Goal: Obtain resource: Download file/media

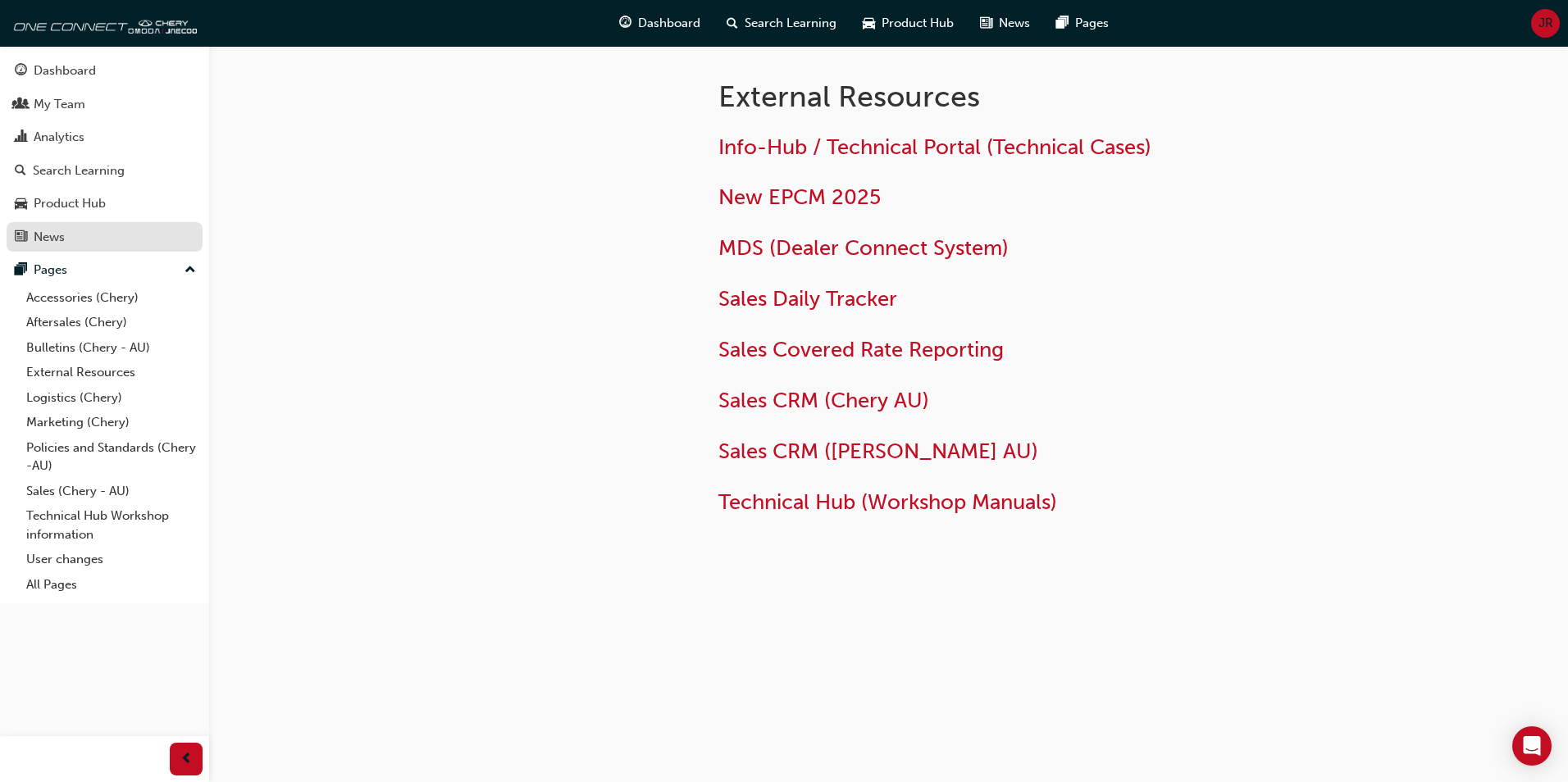
click at [66, 242] on div "News" at bounding box center [104, 237] width 179 height 20
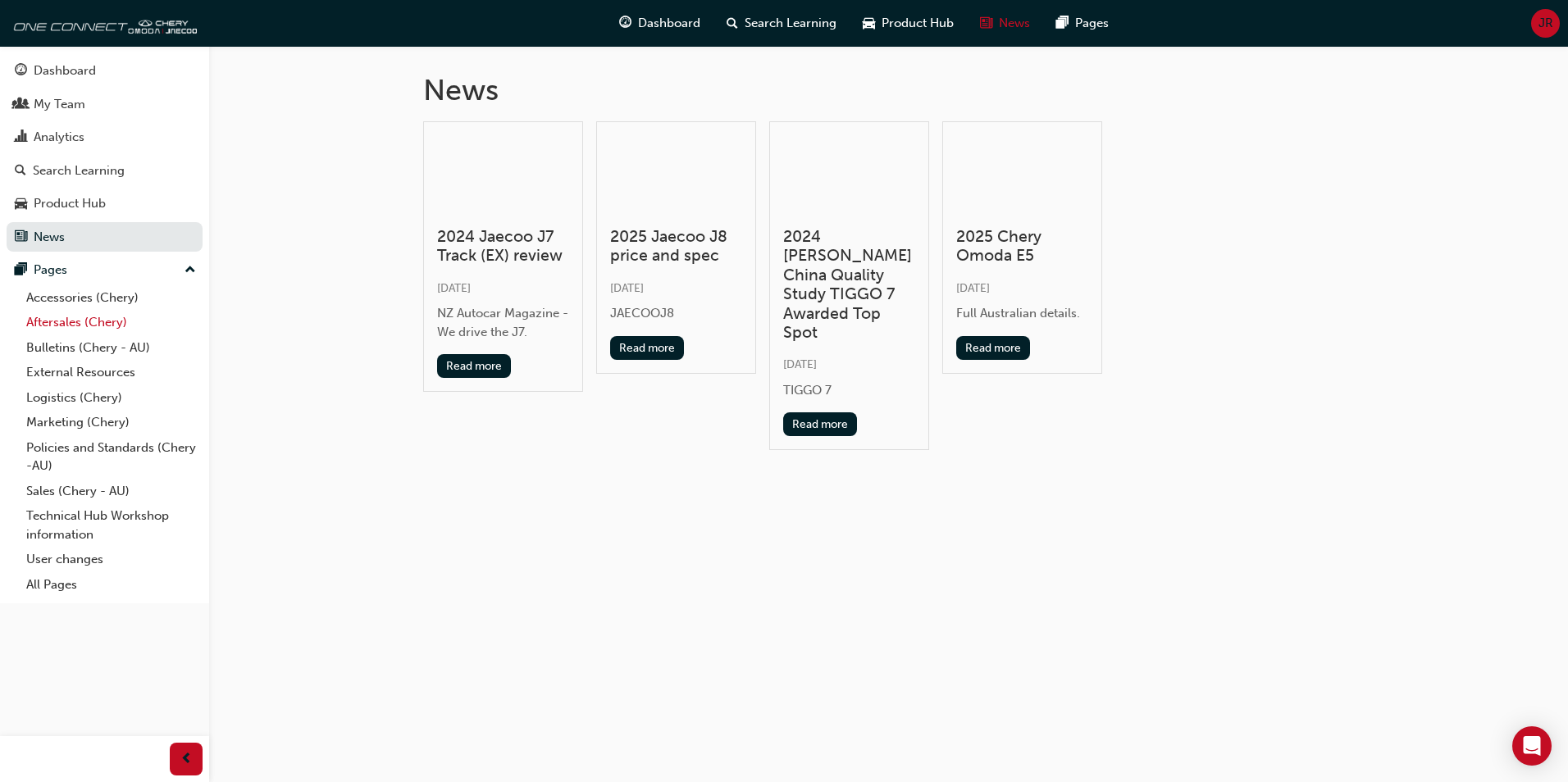
click at [73, 327] on link "Aftersales (Chery)" at bounding box center [111, 322] width 183 height 25
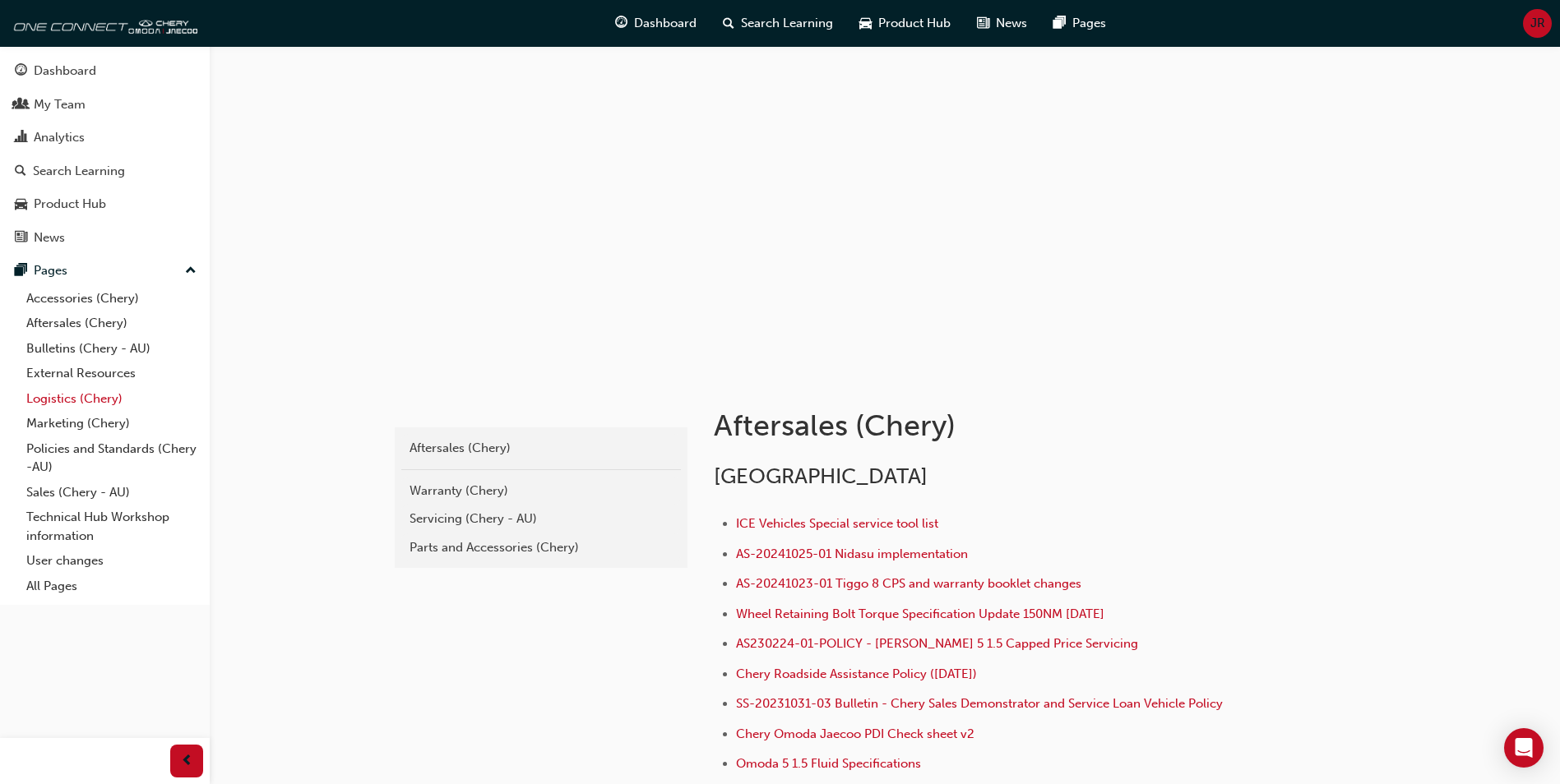
click at [61, 395] on link "Logistics (Chery)" at bounding box center [111, 398] width 184 height 25
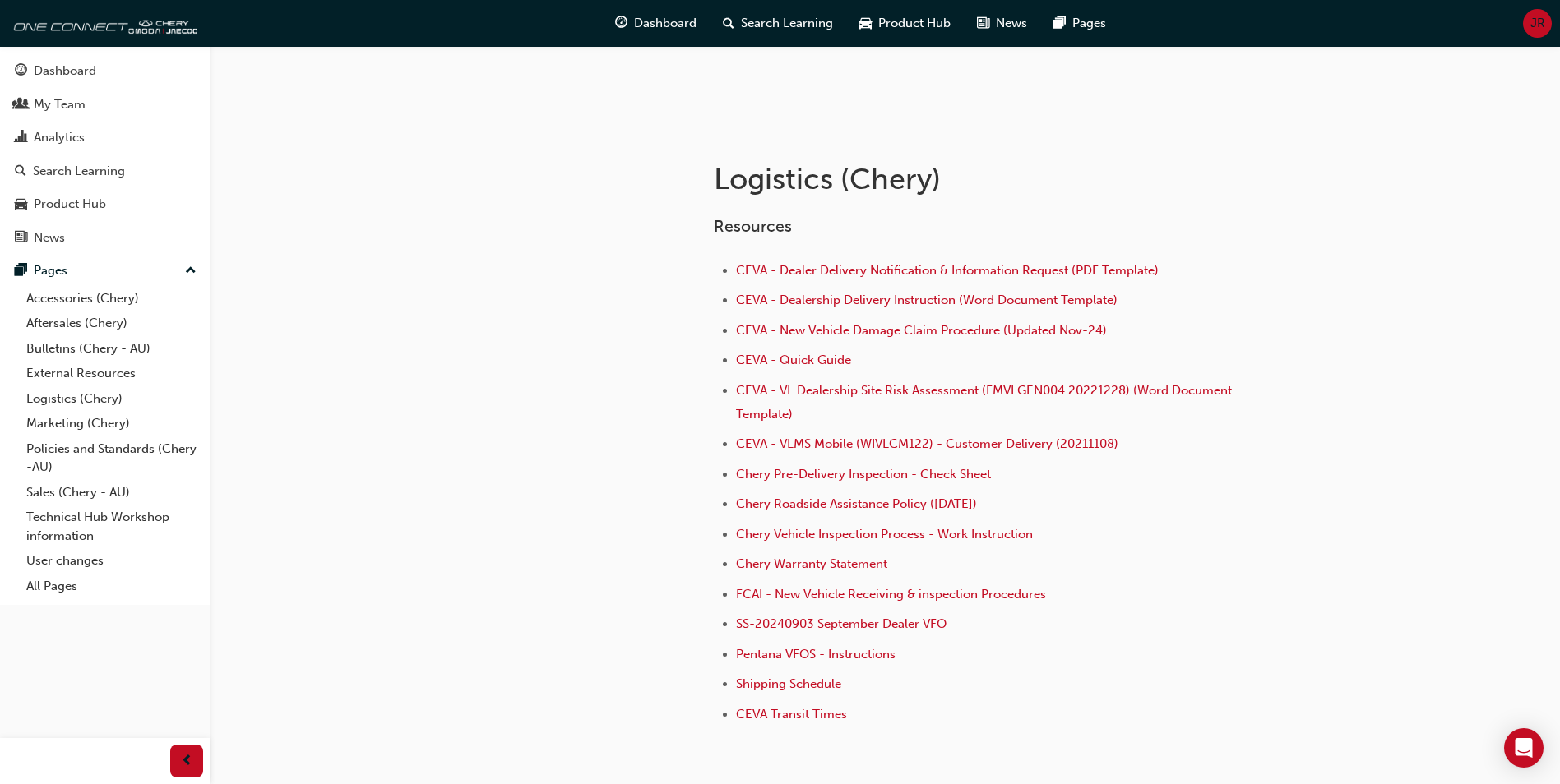
scroll to position [164, 0]
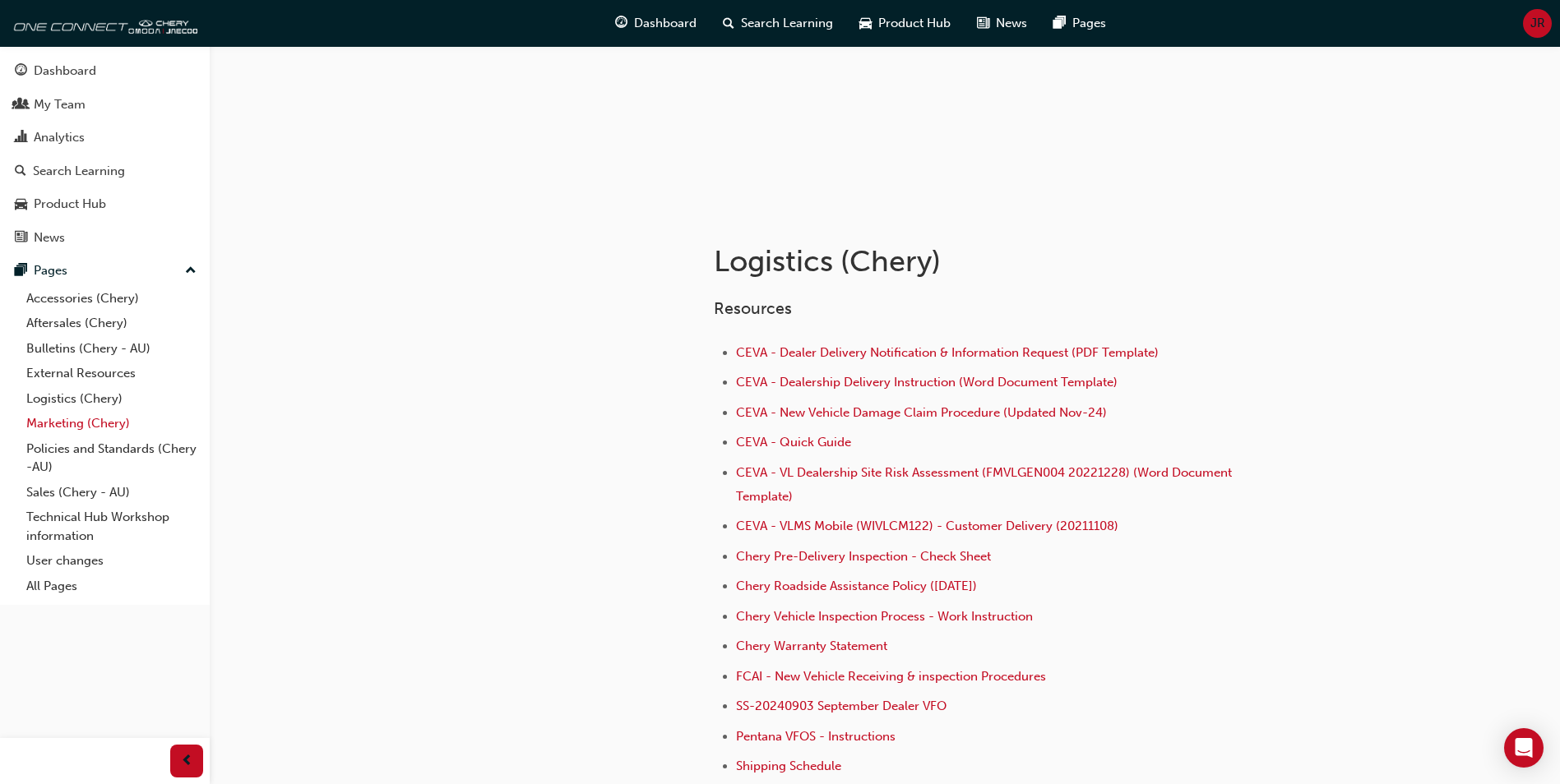
click at [66, 427] on link "Marketing (Chery)" at bounding box center [111, 423] width 184 height 25
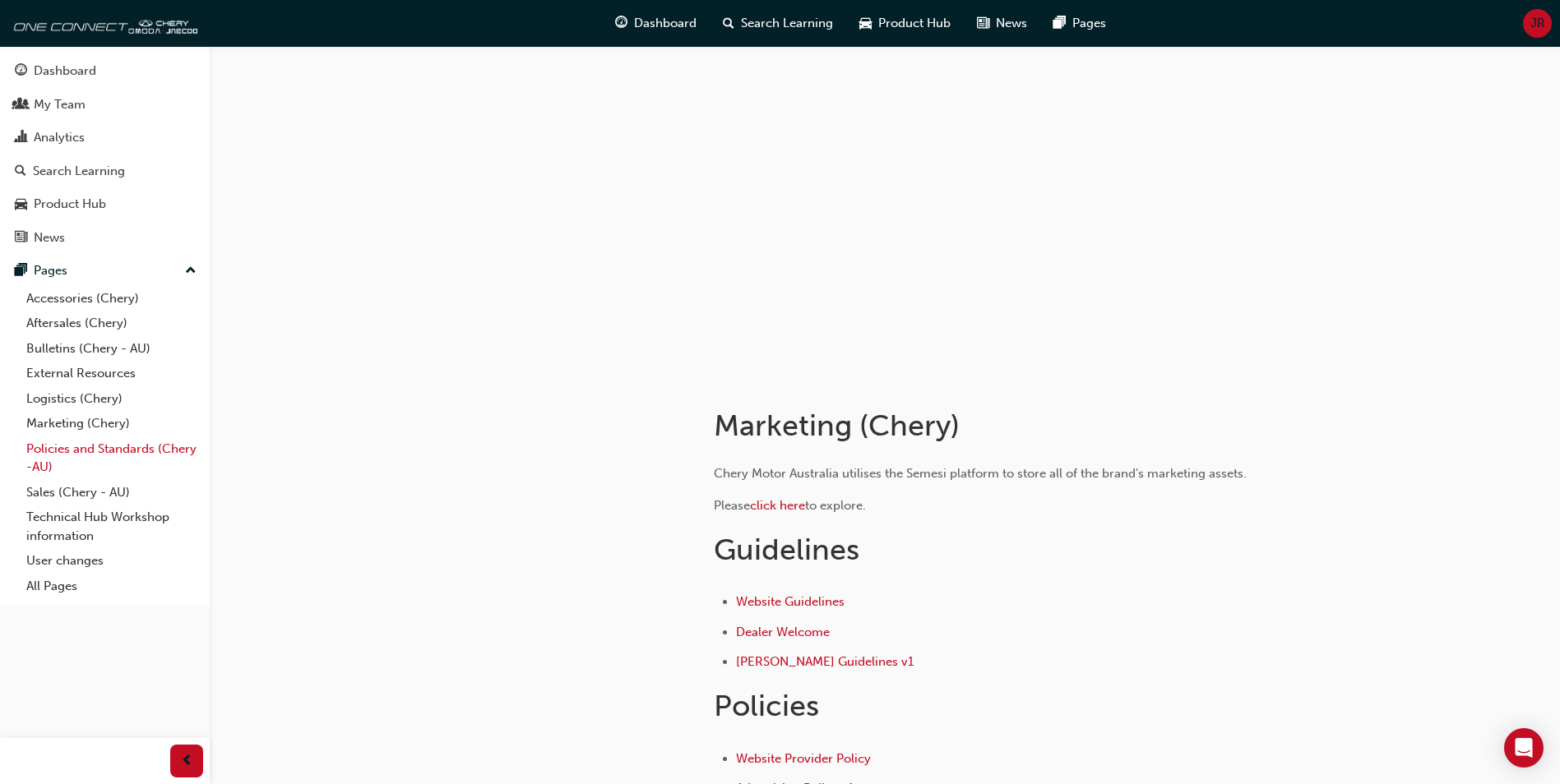
click at [60, 450] on link "Policies and Standards (Chery -AU)" at bounding box center [111, 458] width 184 height 44
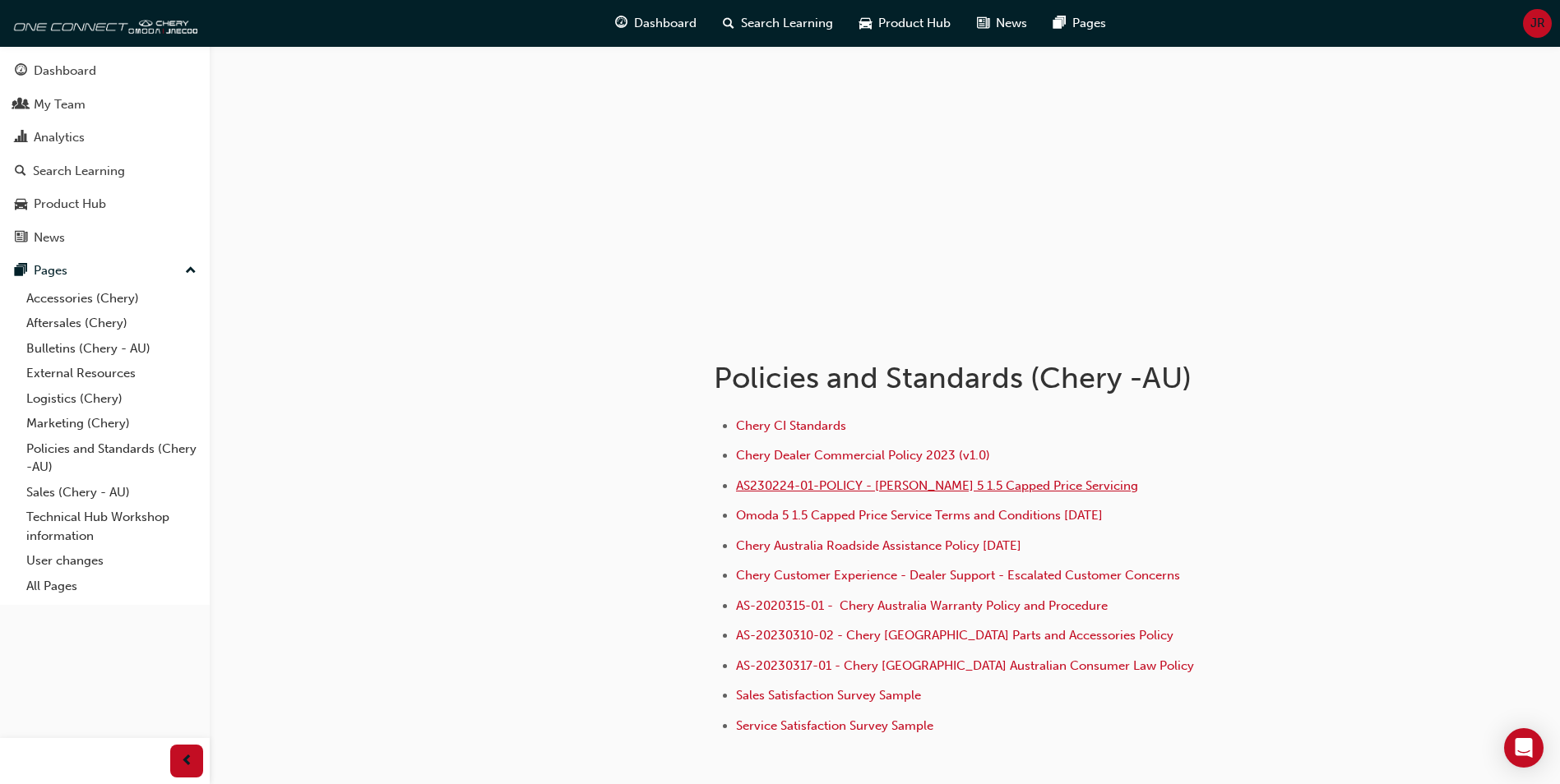
scroll to position [82, 0]
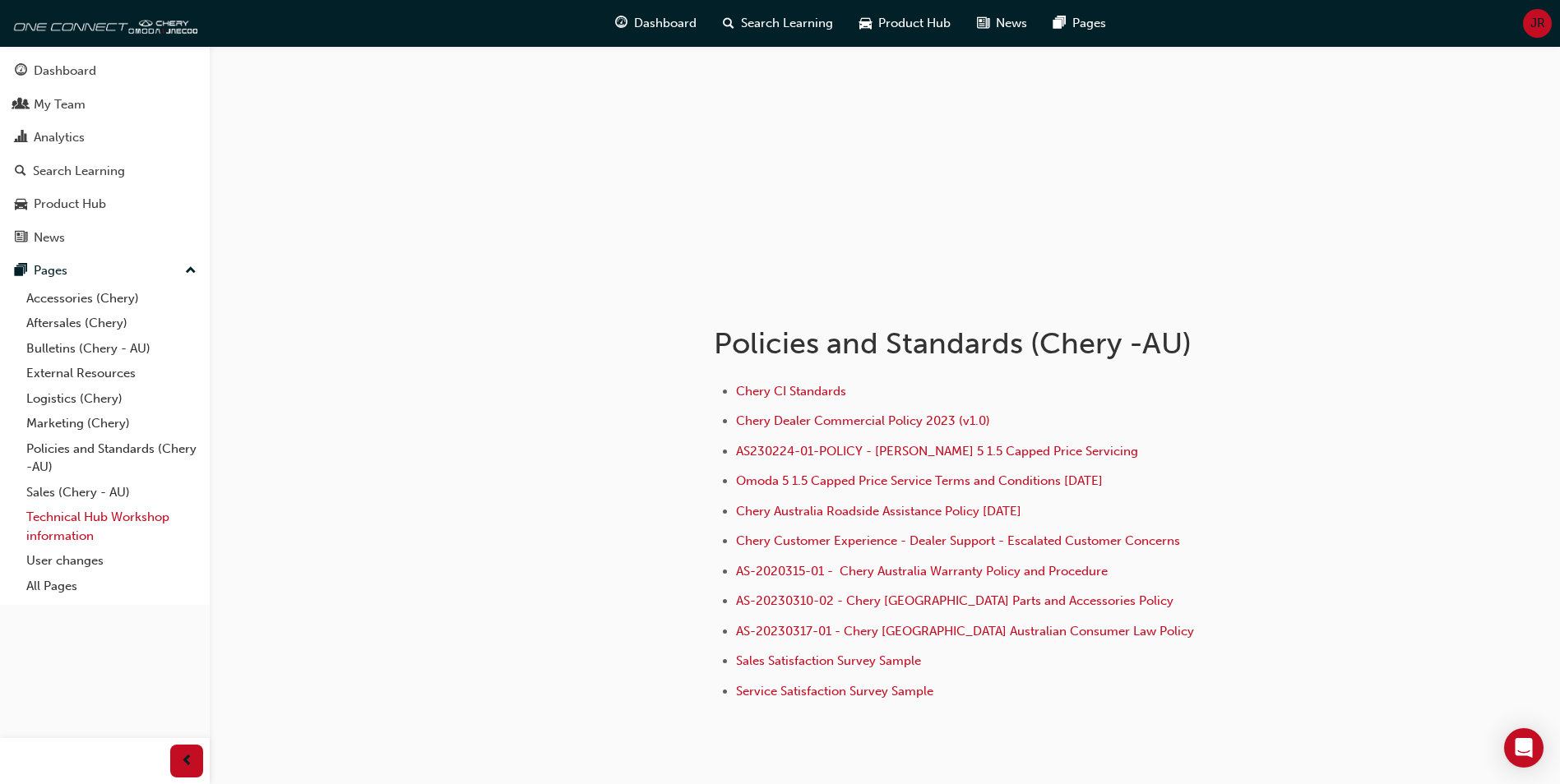
click at [66, 531] on link "Technical Hub Workshop information" at bounding box center [111, 526] width 184 height 44
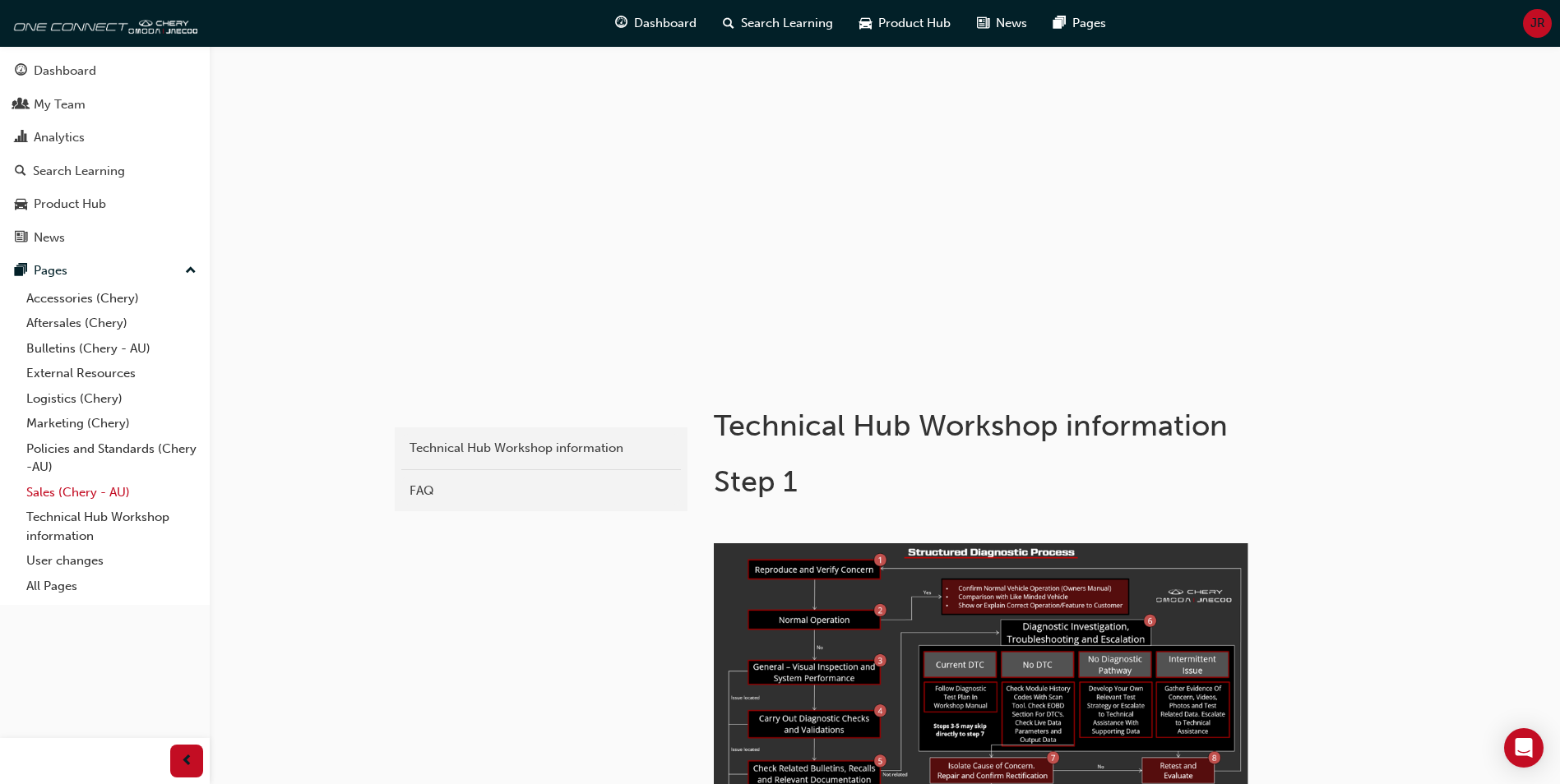
click at [68, 492] on link "Sales (Chery - AU)" at bounding box center [111, 492] width 184 height 25
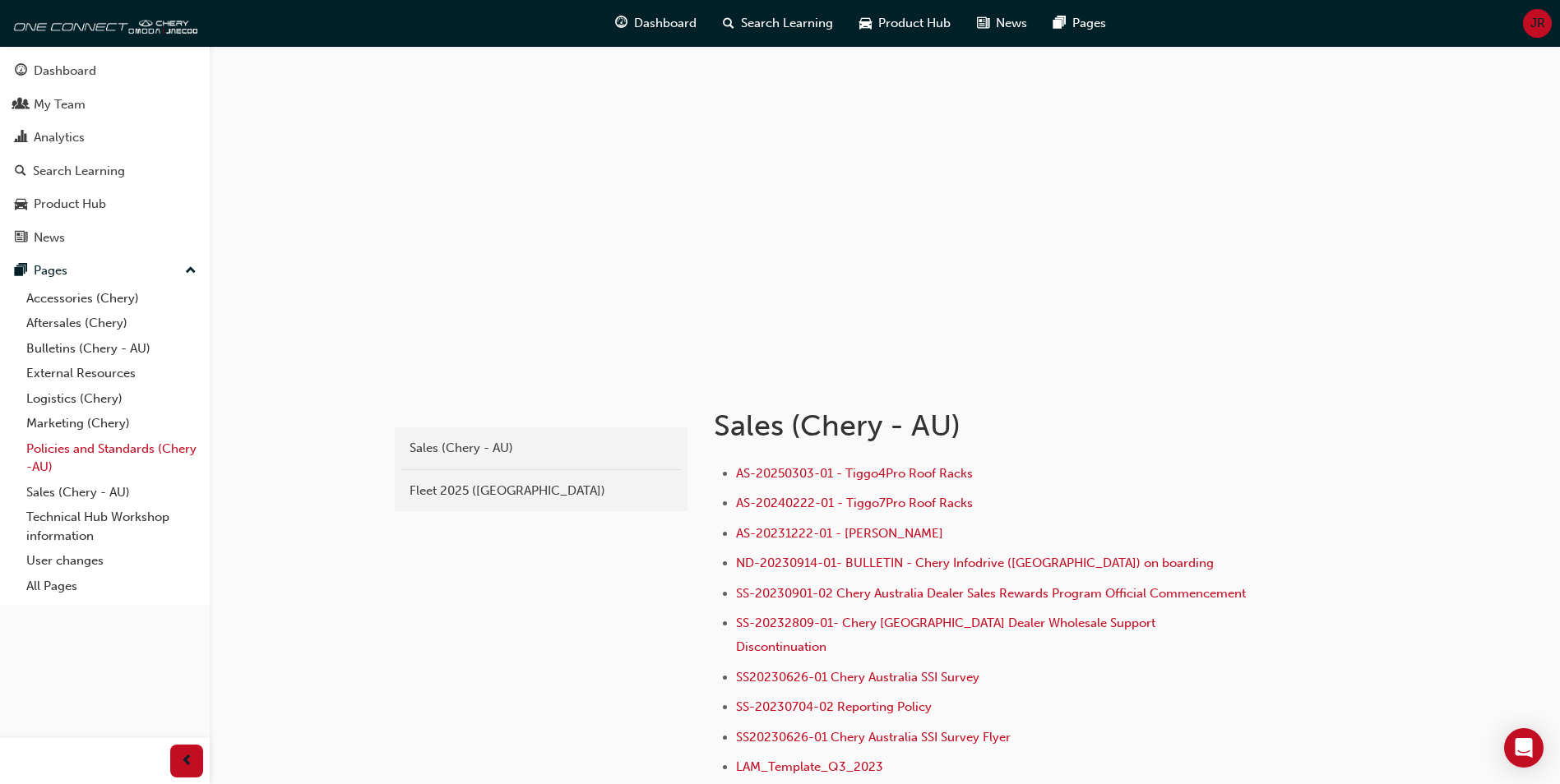
click at [64, 461] on link "Policies and Standards (Chery -AU)" at bounding box center [111, 458] width 184 height 44
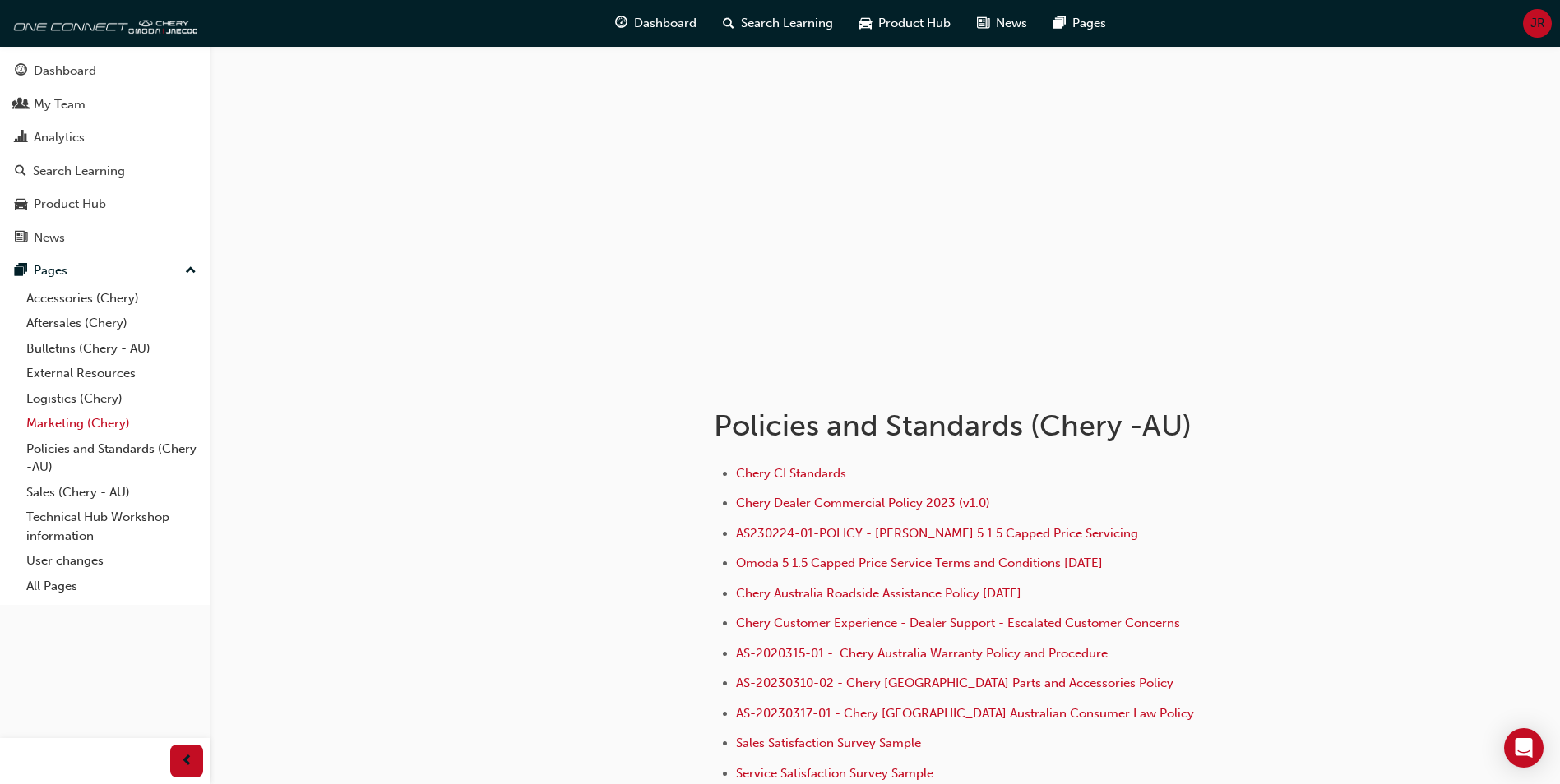
click at [52, 422] on link "Marketing (Chery)" at bounding box center [111, 423] width 184 height 25
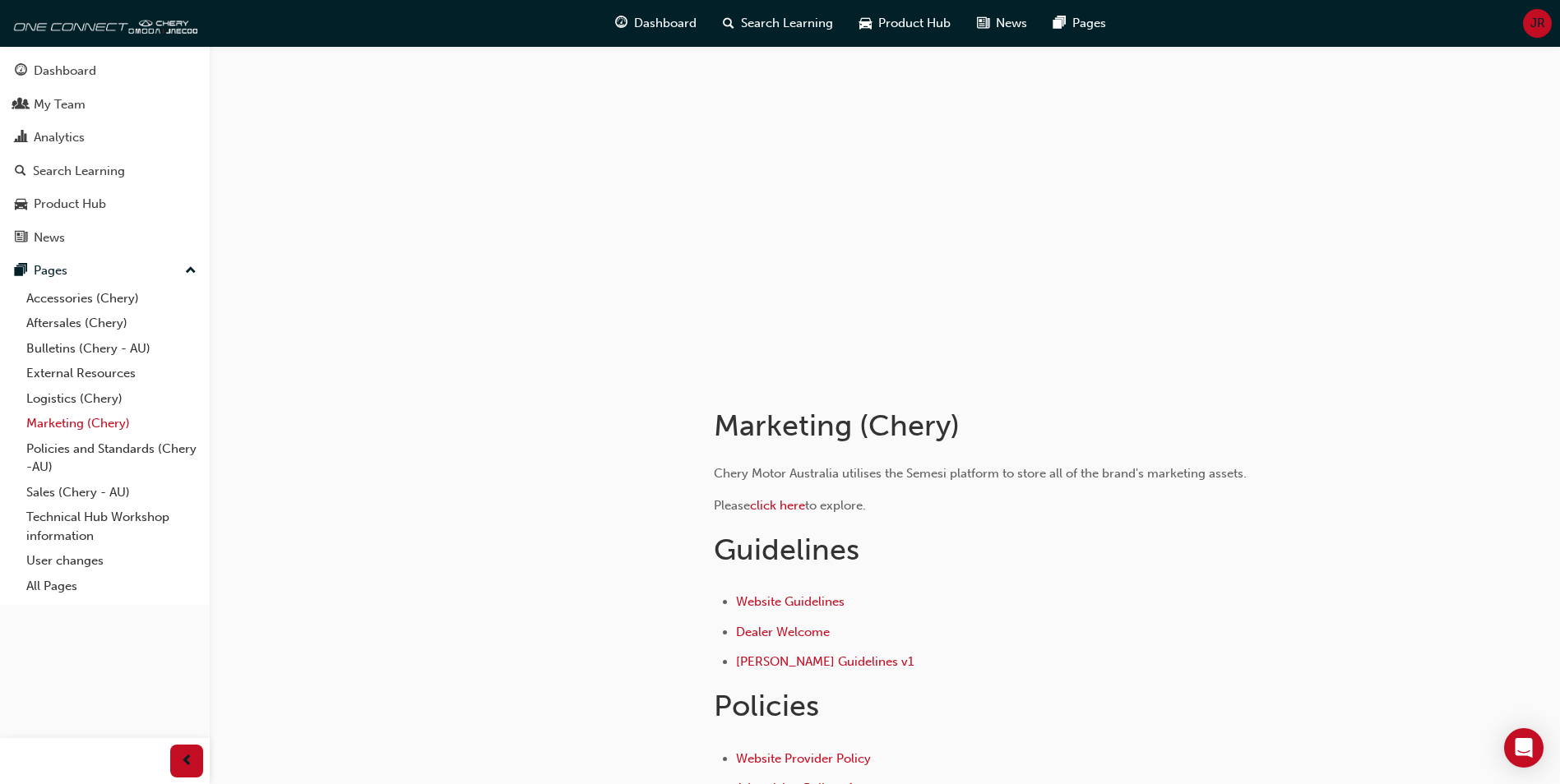
click at [42, 421] on link "Marketing (Chery)" at bounding box center [111, 423] width 184 height 25
click at [39, 392] on link "Logistics (Chery)" at bounding box center [111, 398] width 184 height 25
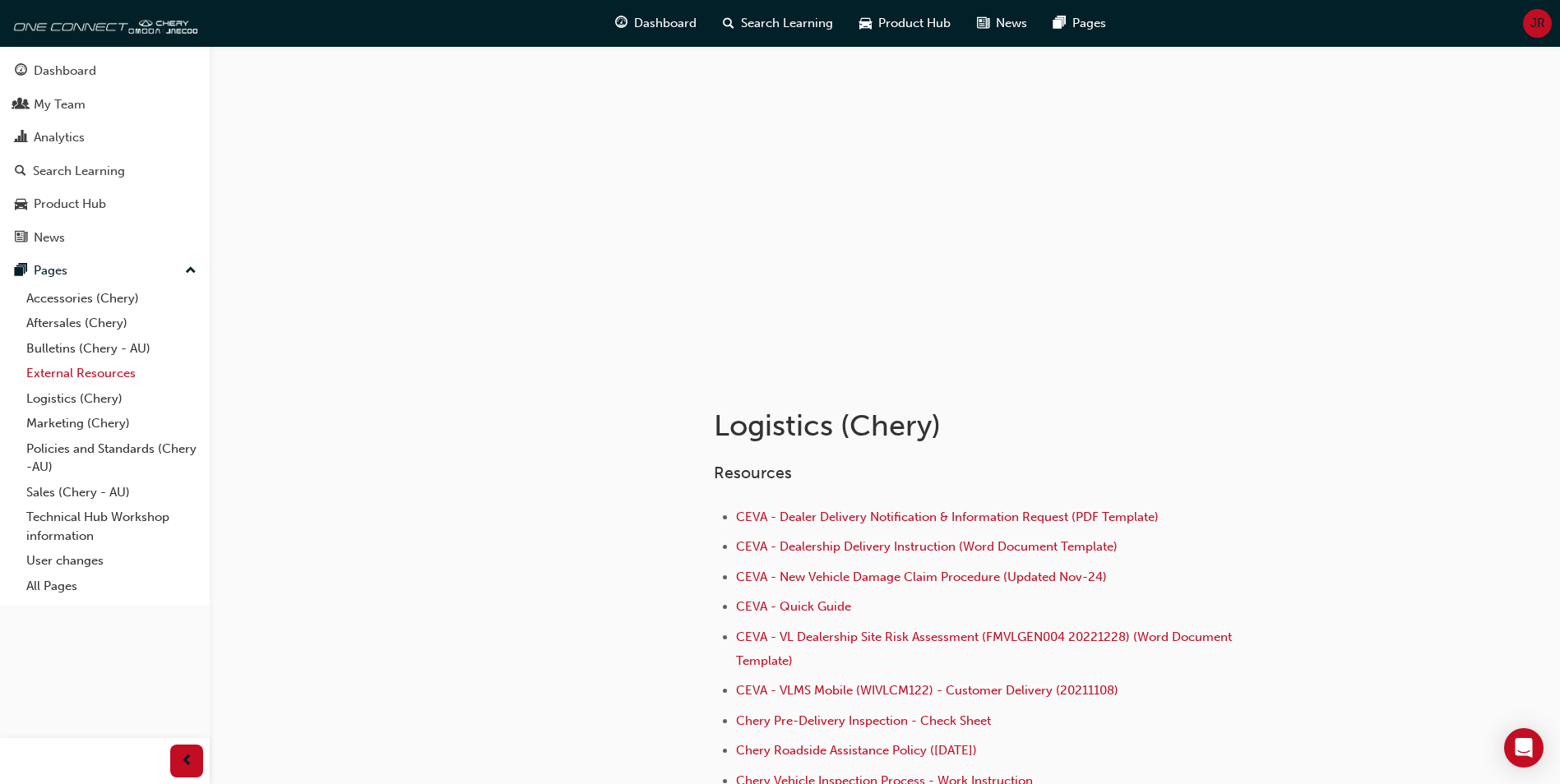
click at [40, 382] on link "External Resources" at bounding box center [111, 373] width 184 height 25
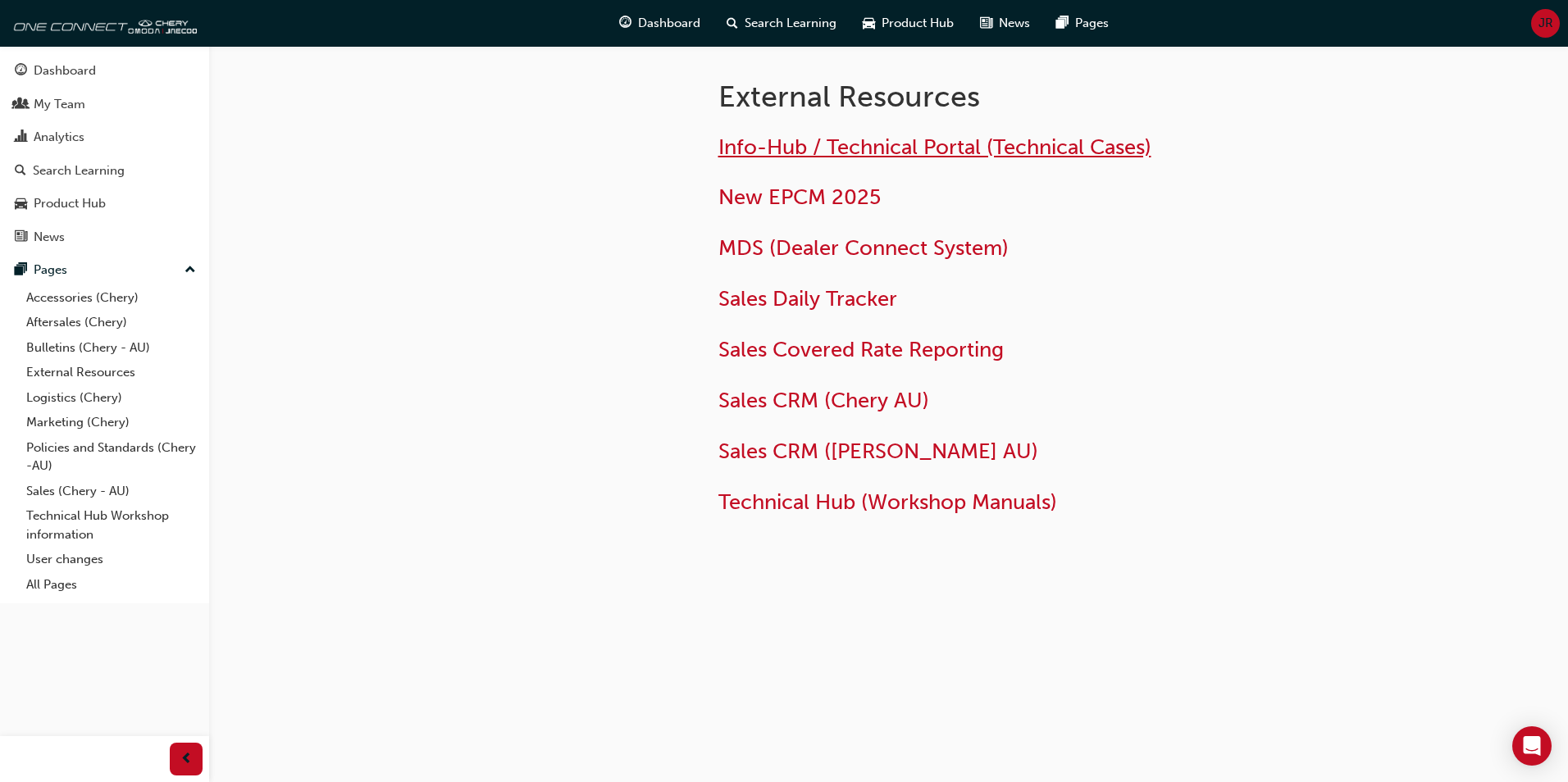
click at [788, 147] on span "Info-Hub / Technical Portal (Technical Cases)" at bounding box center [935, 147] width 433 height 25
click at [770, 23] on span "Search Learning" at bounding box center [791, 23] width 92 height 19
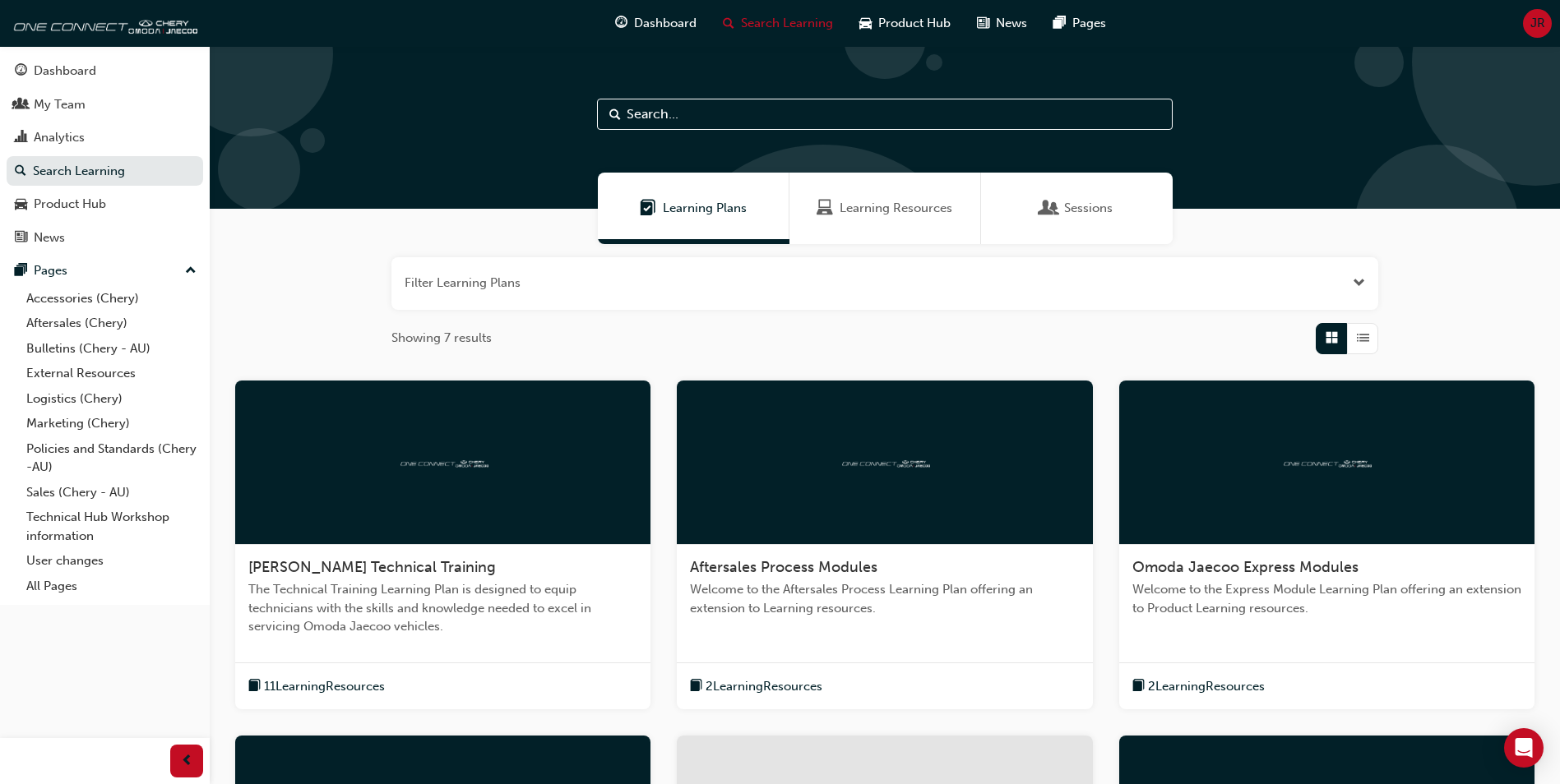
click at [673, 115] on input "text" at bounding box center [884, 115] width 575 height 32
click at [59, 204] on div "Product Hub" at bounding box center [70, 204] width 73 height 19
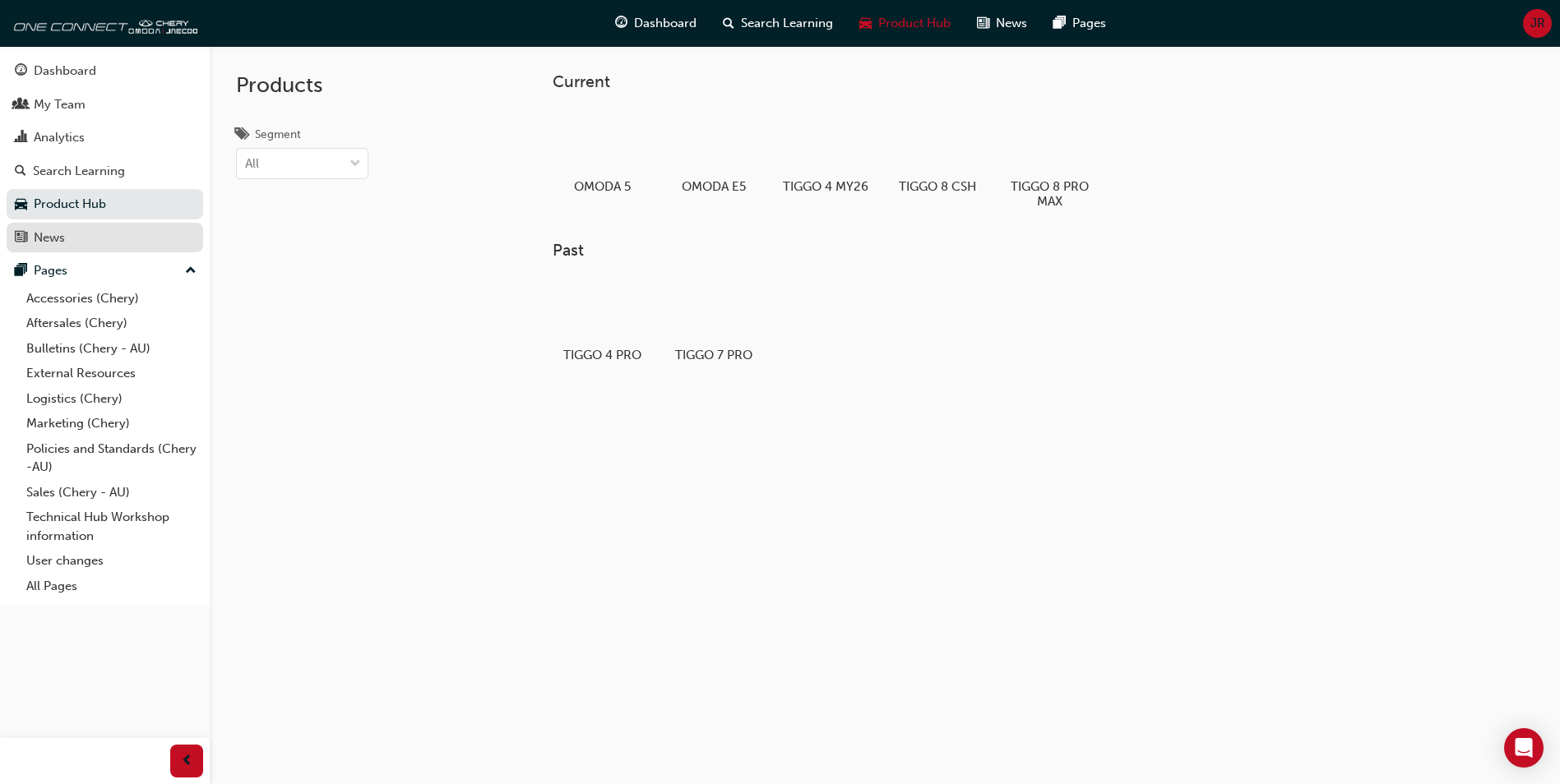
click at [48, 240] on div "News" at bounding box center [49, 238] width 32 height 19
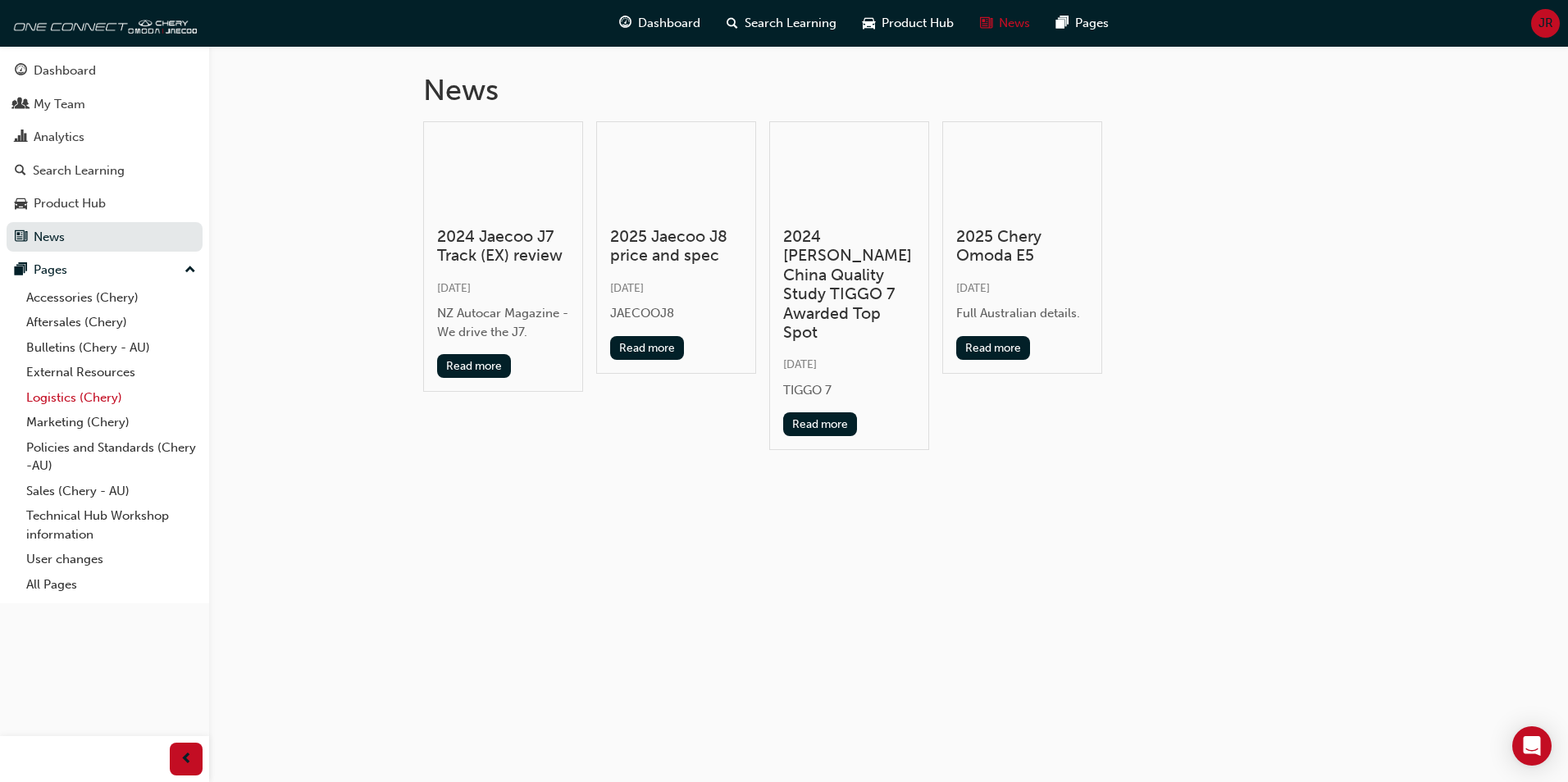
click at [49, 385] on link "Logistics (Chery)" at bounding box center [111, 397] width 183 height 25
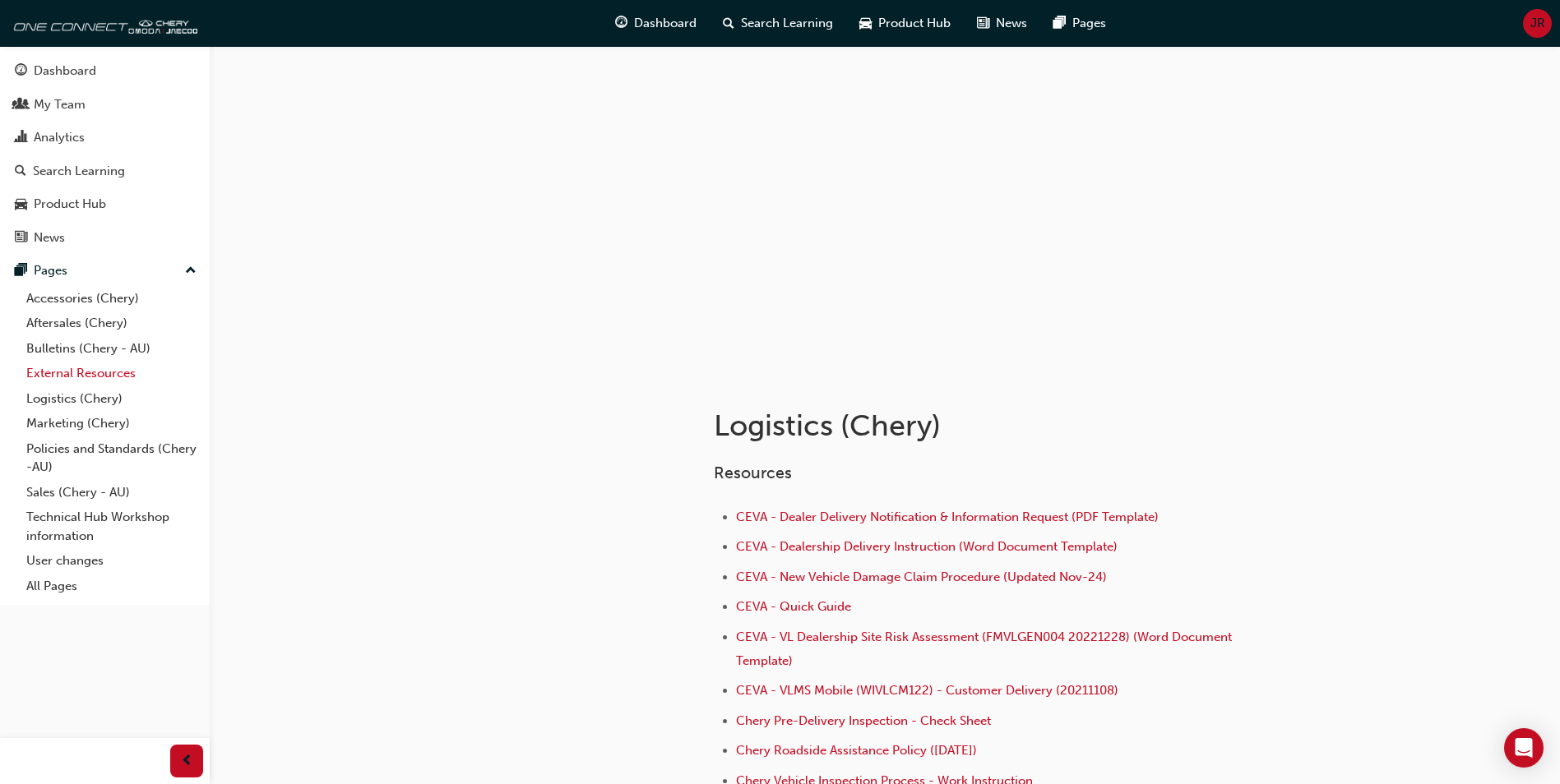
click at [53, 377] on link "External Resources" at bounding box center [111, 373] width 184 height 25
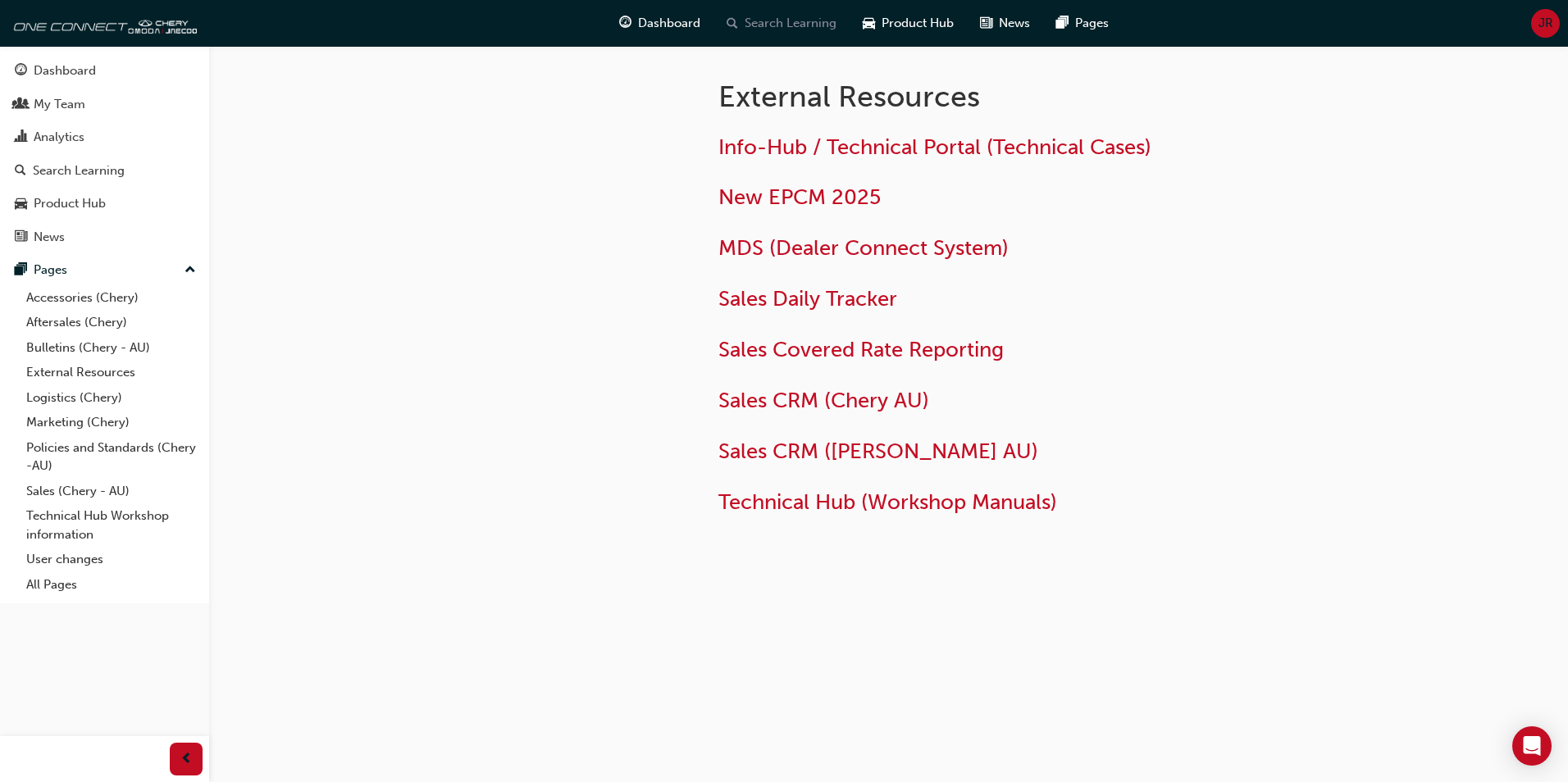
click at [772, 27] on span "Search Learning" at bounding box center [791, 23] width 92 height 19
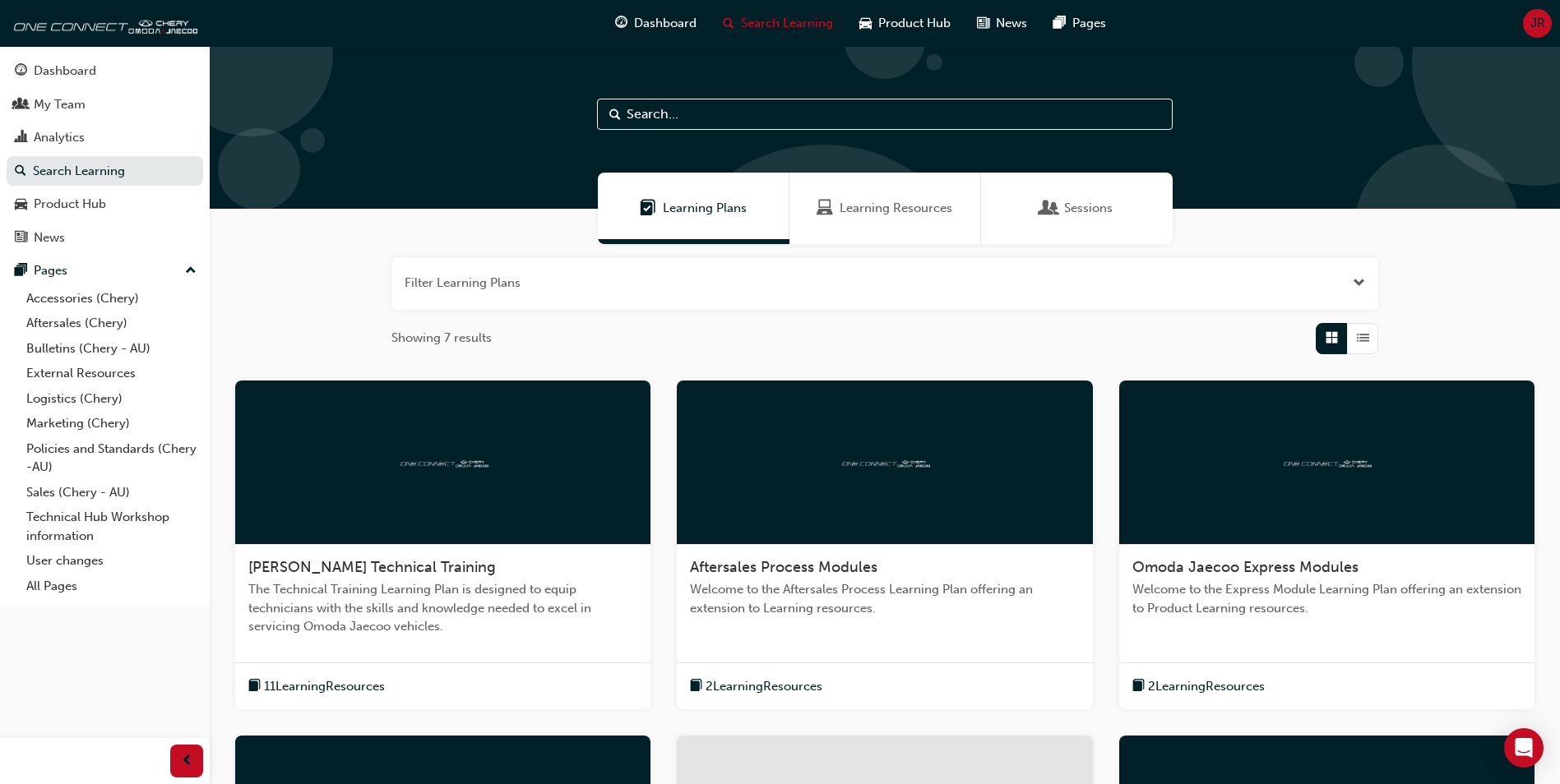
click at [680, 117] on input "text" at bounding box center [884, 115] width 575 height 32
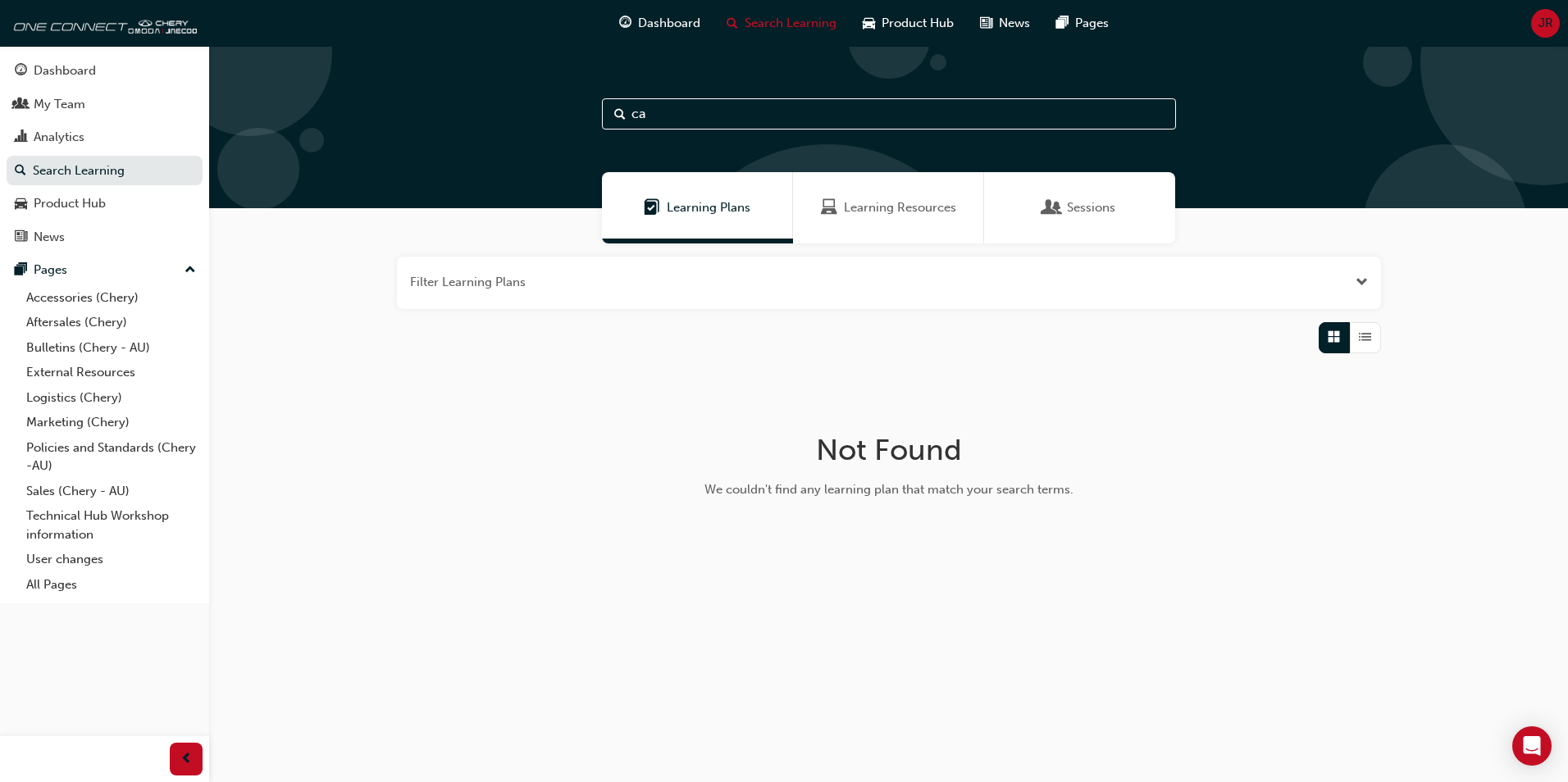
type input "c"
type input "a"
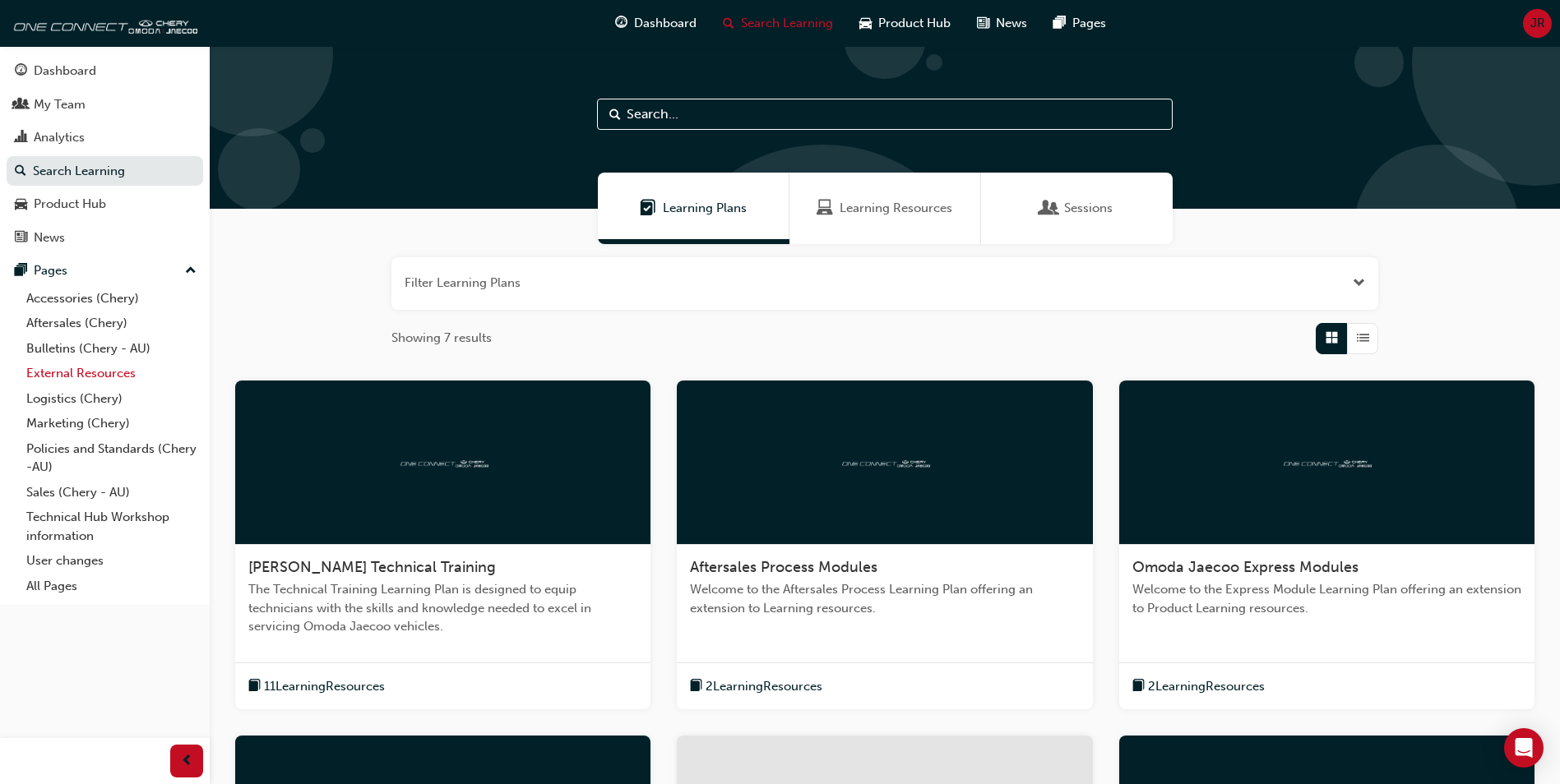
click at [64, 374] on link "External Resources" at bounding box center [111, 373] width 184 height 25
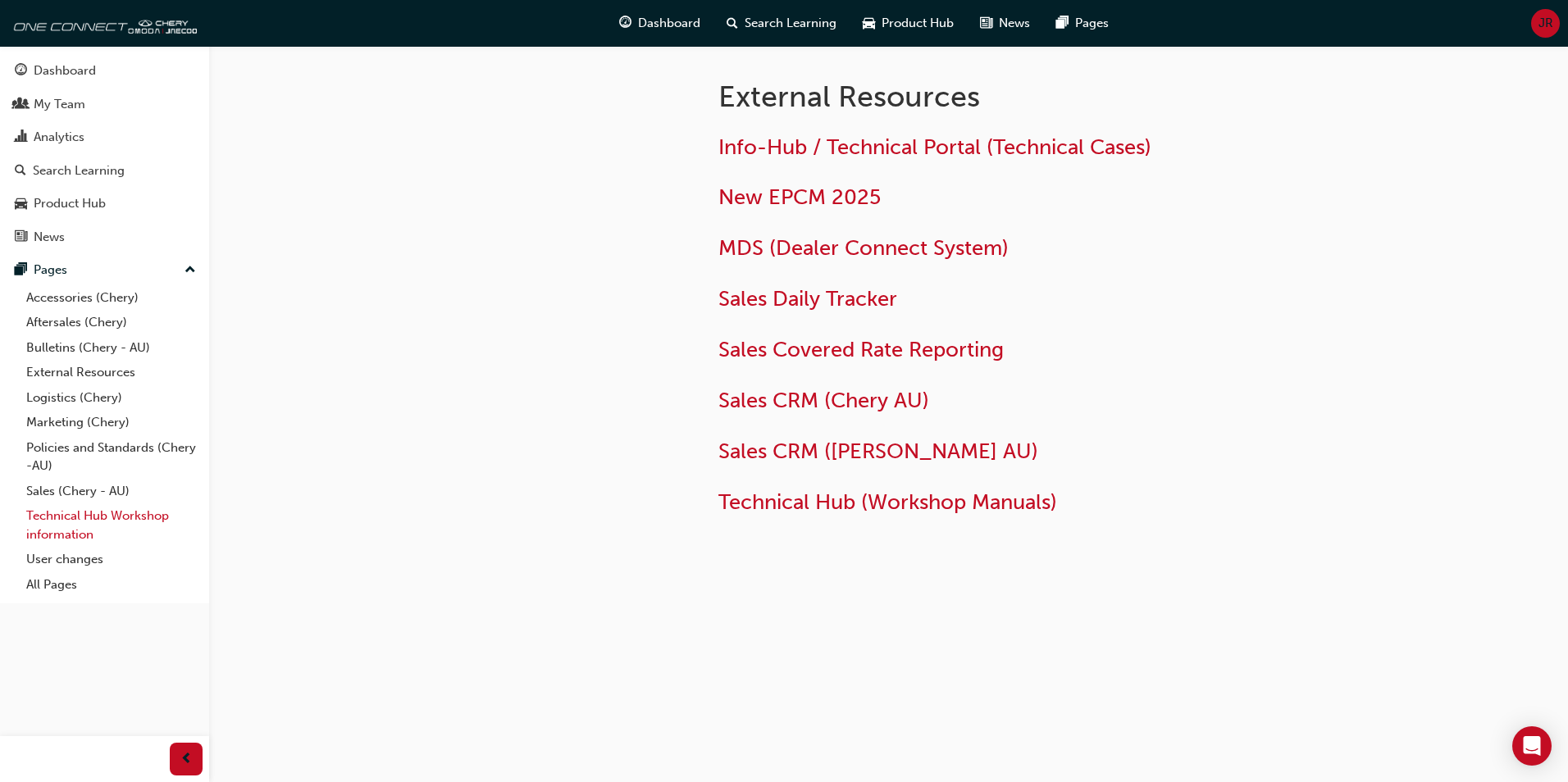
click at [73, 522] on link "Technical Hub Workshop information" at bounding box center [111, 524] width 183 height 44
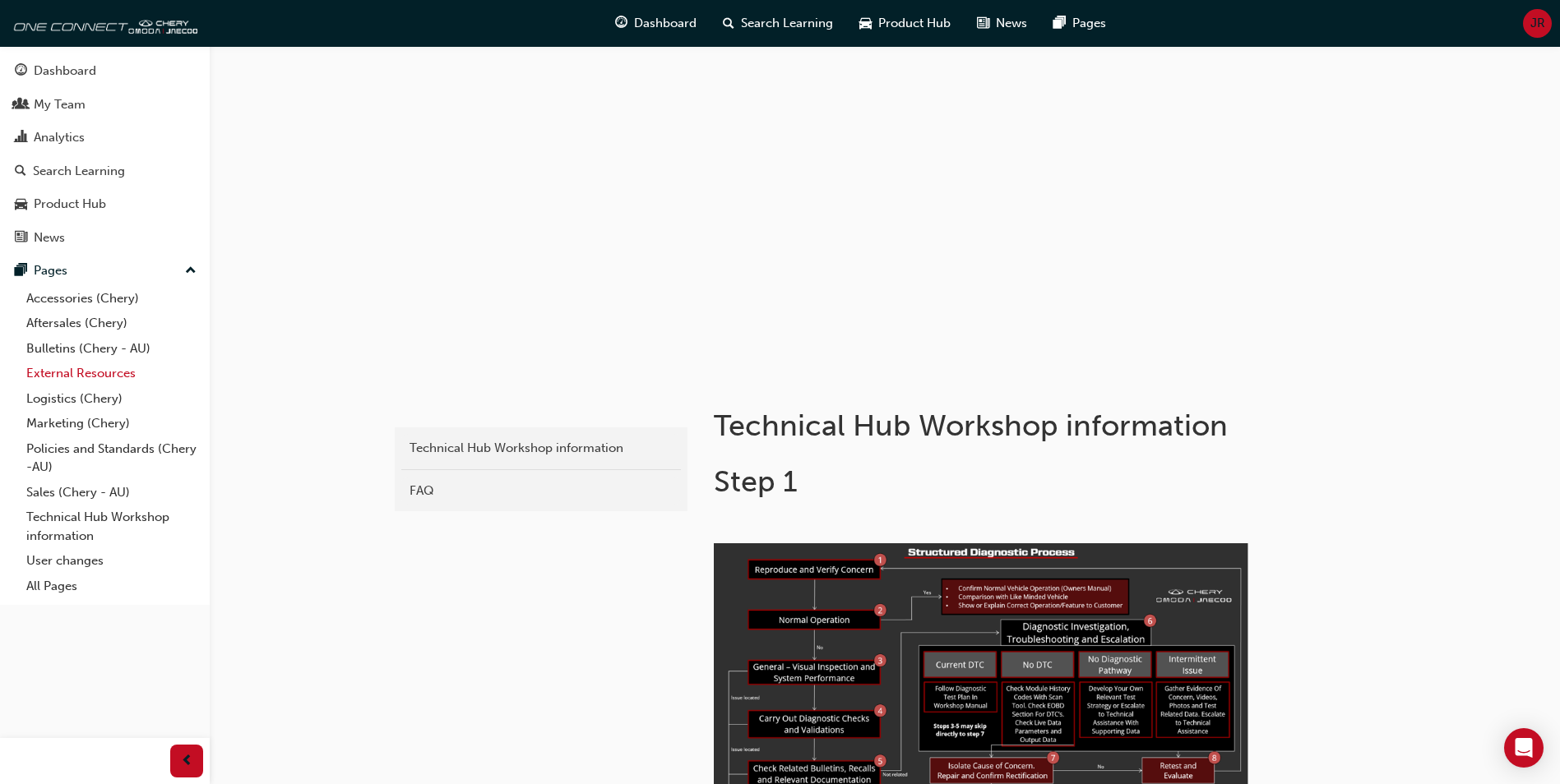
click at [47, 373] on link "External Resources" at bounding box center [111, 373] width 184 height 25
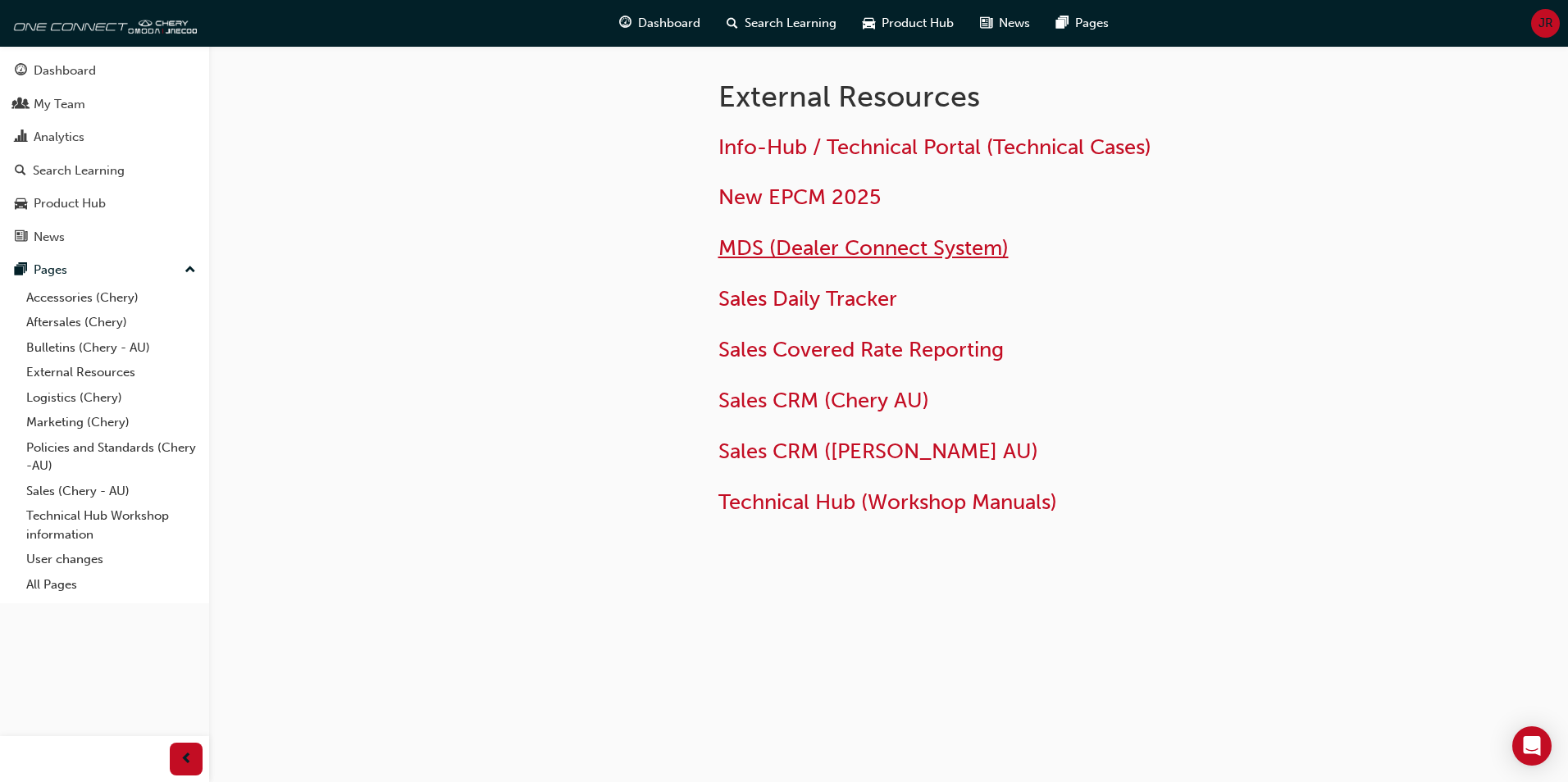
click at [791, 252] on span "MDS (Dealer Connect System)" at bounding box center [863, 247] width 290 height 25
click at [76, 326] on link "Aftersales (Chery)" at bounding box center [111, 322] width 183 height 25
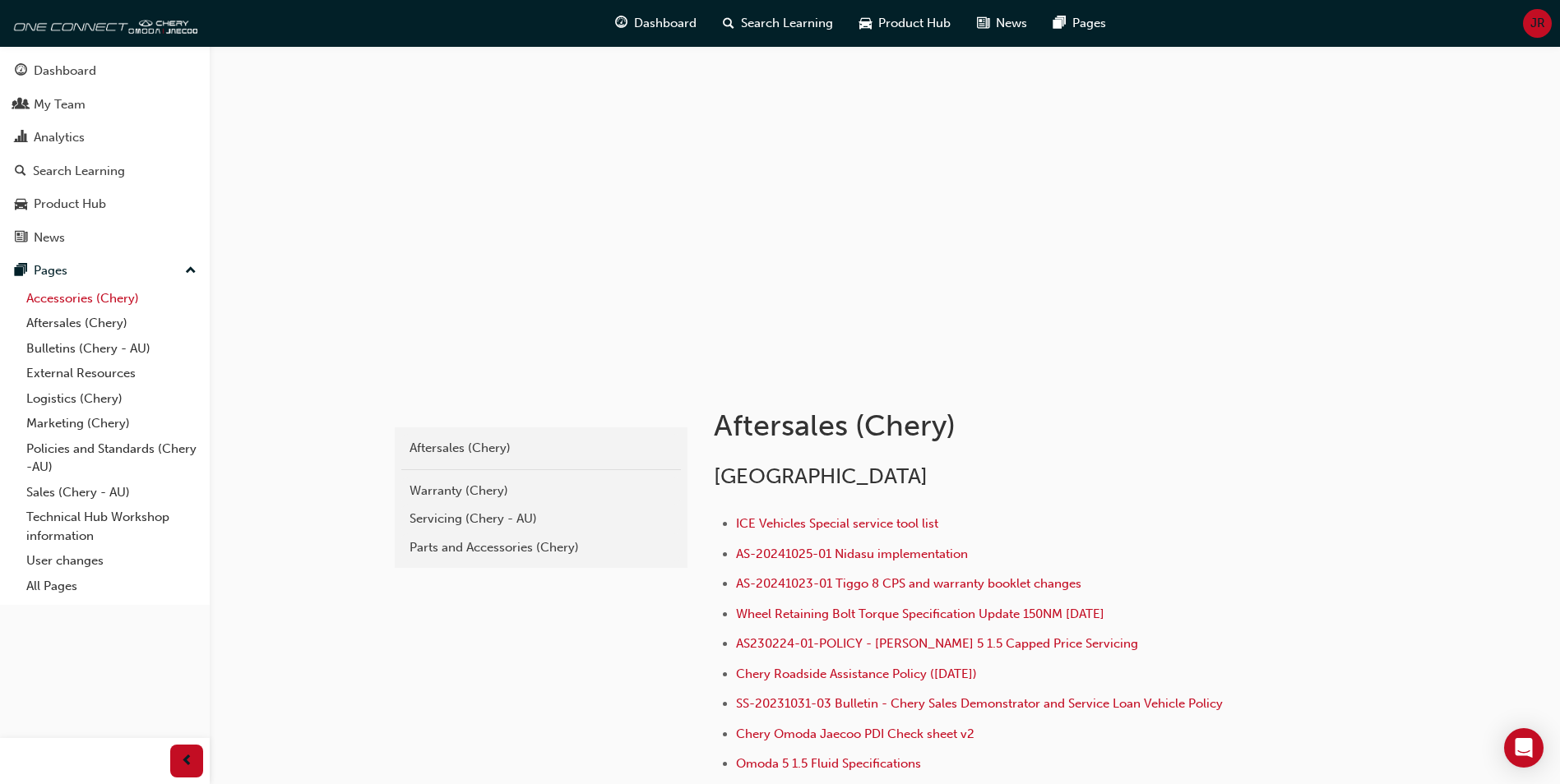
click at [79, 302] on link "Accessories (Chery)" at bounding box center [111, 298] width 184 height 25
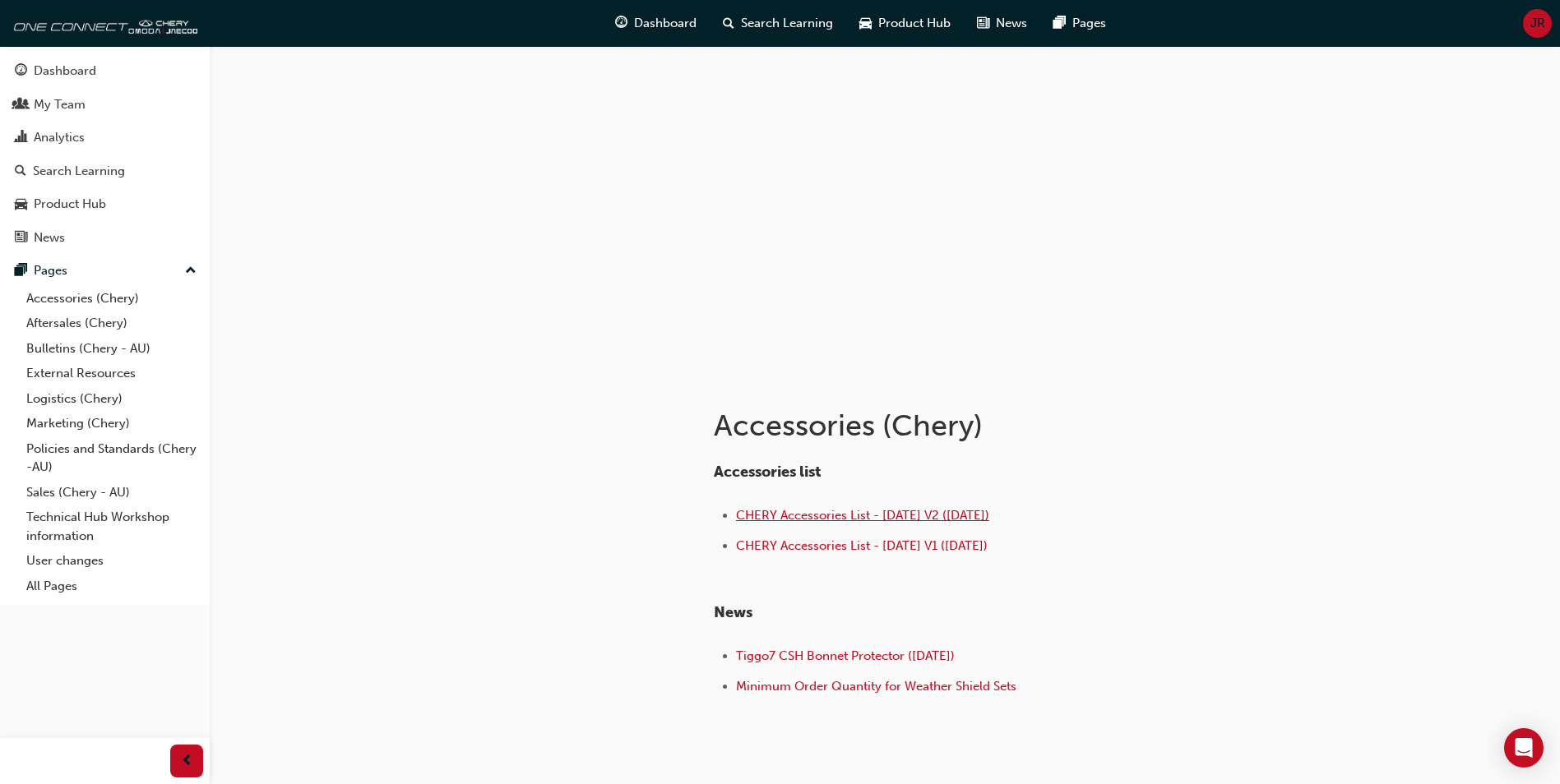
click at [812, 518] on span "CHERY Accessories List - [DATE] V2 ([DATE])" at bounding box center [863, 516] width 254 height 15
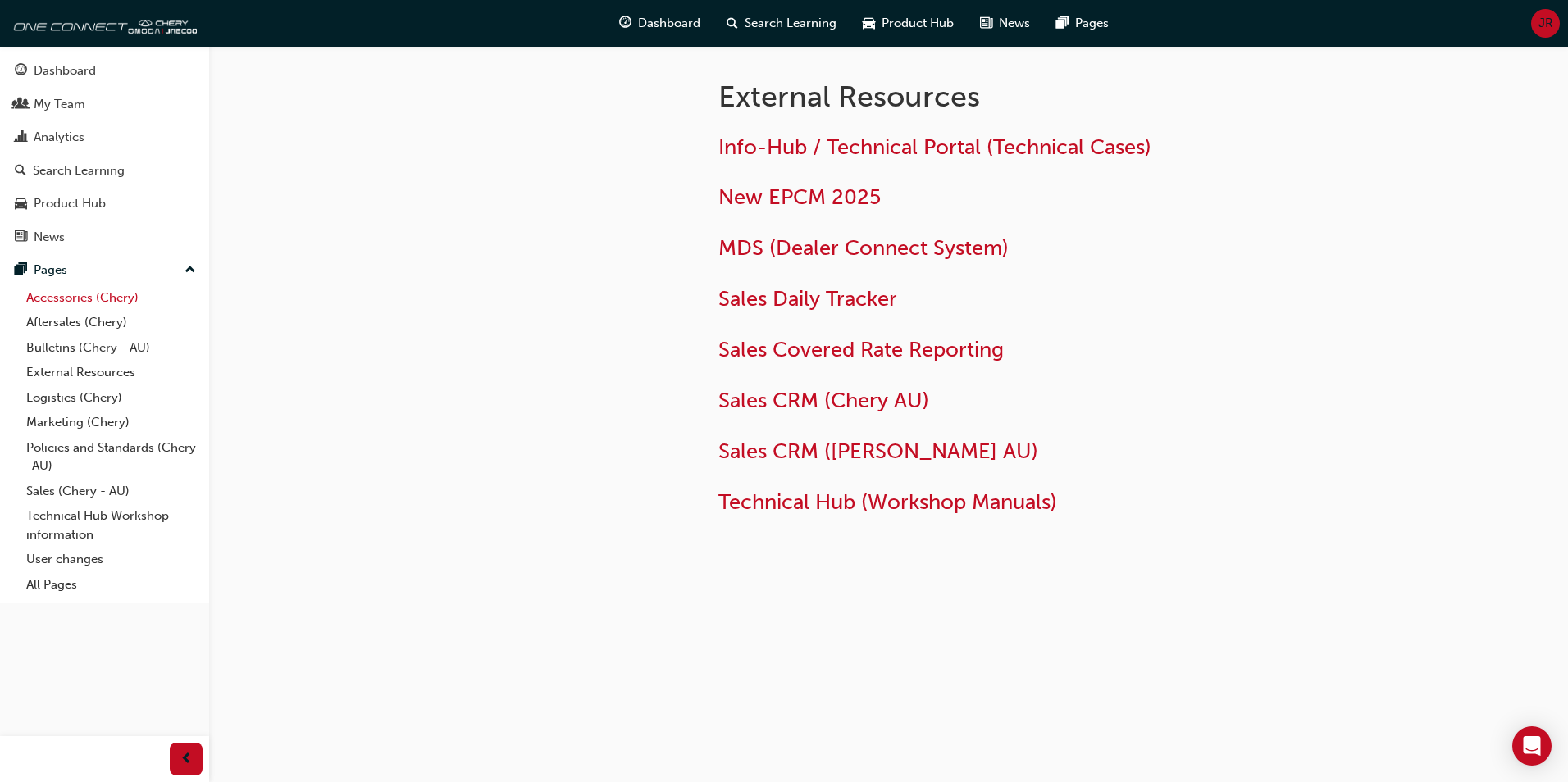
click at [77, 300] on link "Accessories (Chery)" at bounding box center [111, 298] width 183 height 25
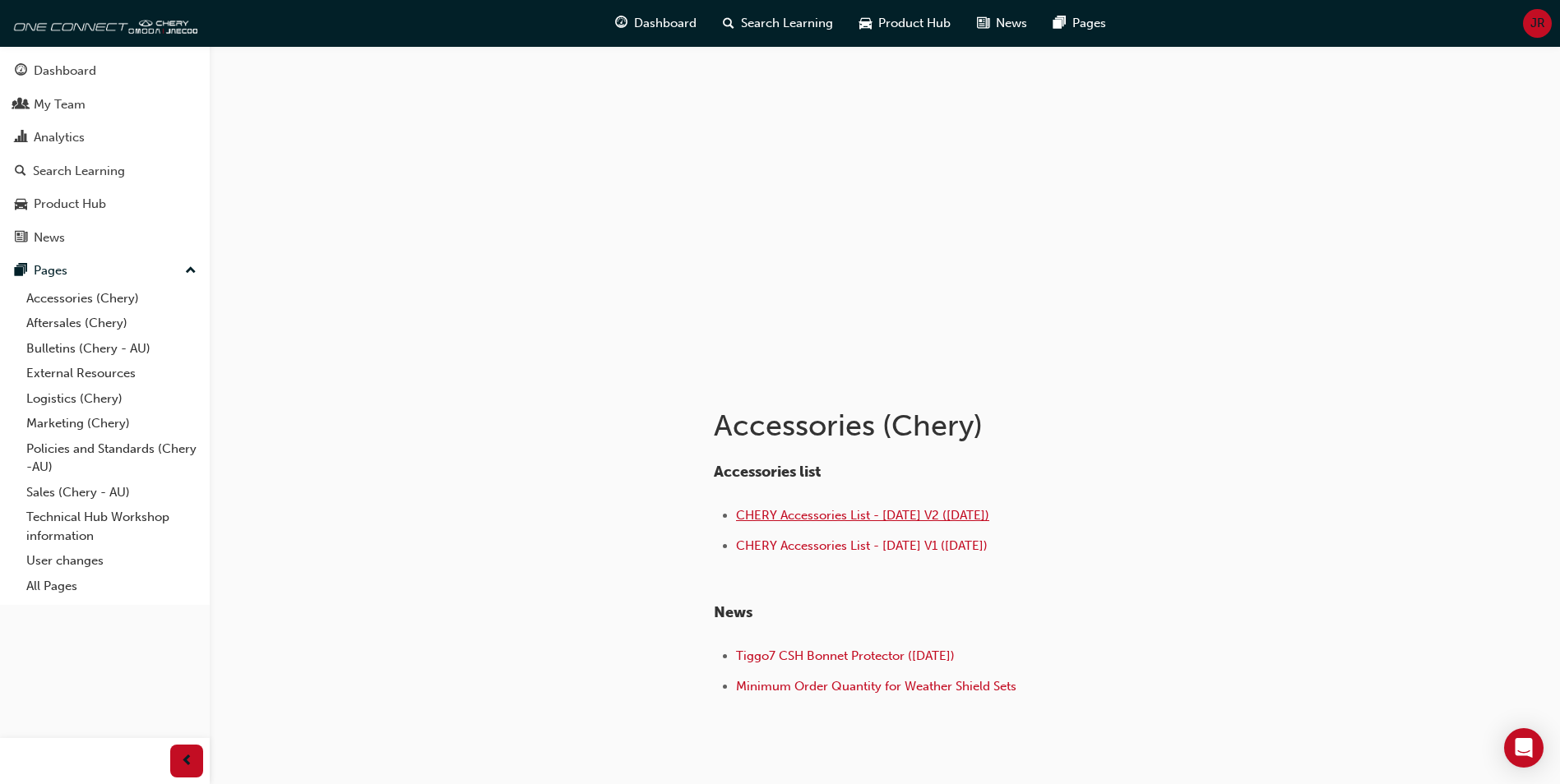
click at [932, 518] on span "CHERY Accessories List - Sep 25 V2 (18.09.25)" at bounding box center [863, 516] width 254 height 15
